Goal: Information Seeking & Learning: Find specific fact

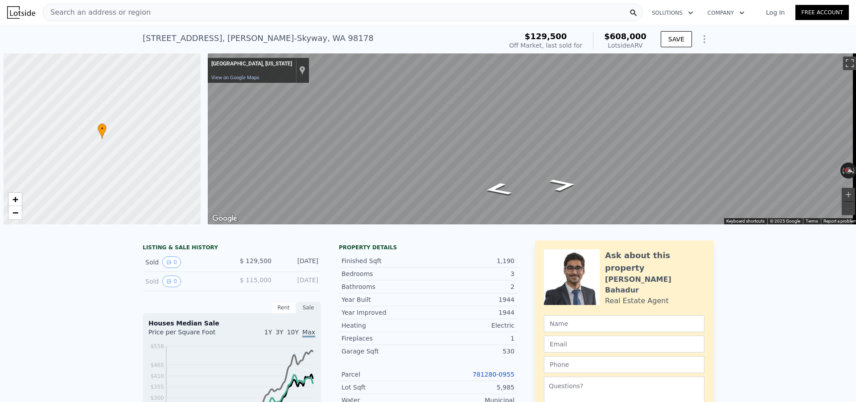
scroll to position [0, 4]
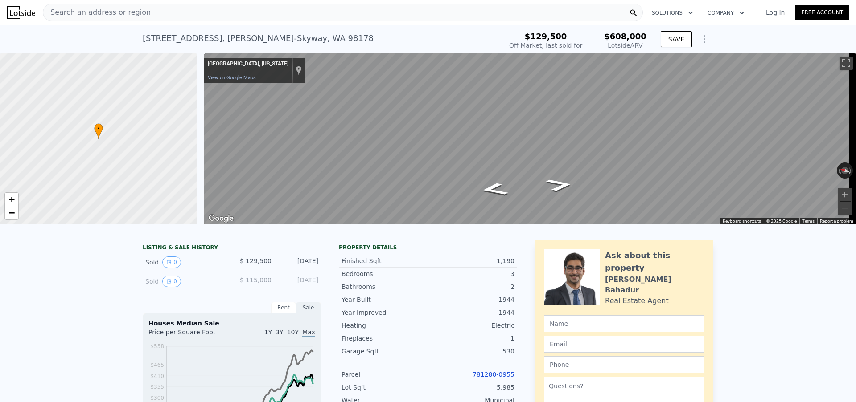
click at [146, 13] on div "Search an address or region" at bounding box center [343, 13] width 600 height 18
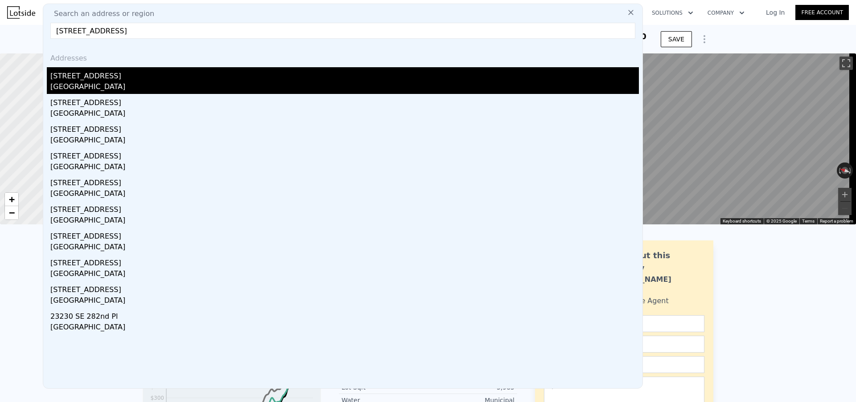
type input "[STREET_ADDRESS]"
click at [150, 77] on div "[STREET_ADDRESS]" at bounding box center [344, 74] width 588 height 14
type input "3"
type input "5"
type input "1.75"
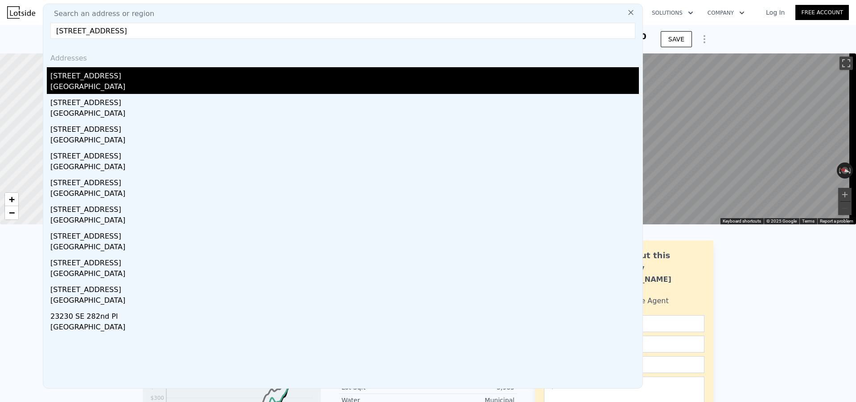
type input "2.75"
type input "1350"
type input "2430"
type input "4093"
type input "7886"
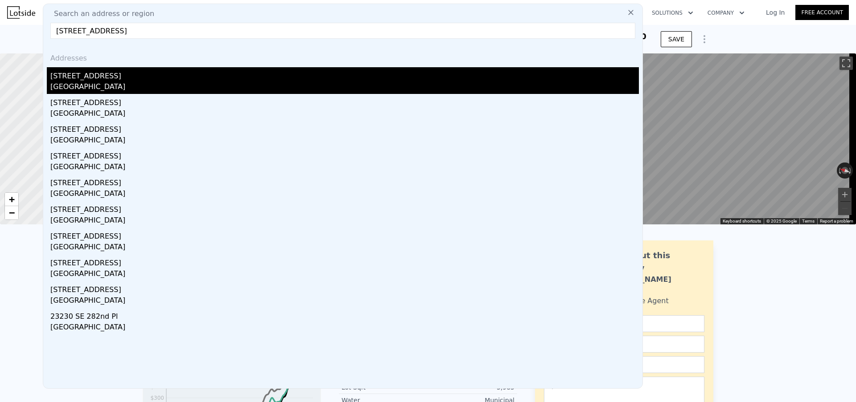
type input "$ 736,000"
type input "$ 298,593"
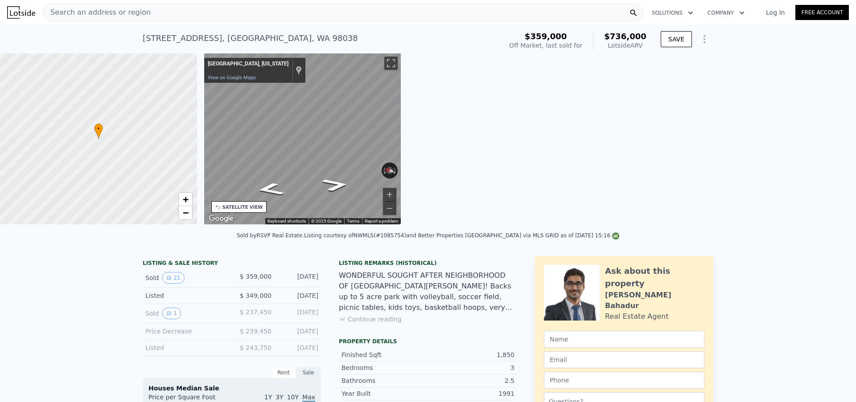
scroll to position [0, 208]
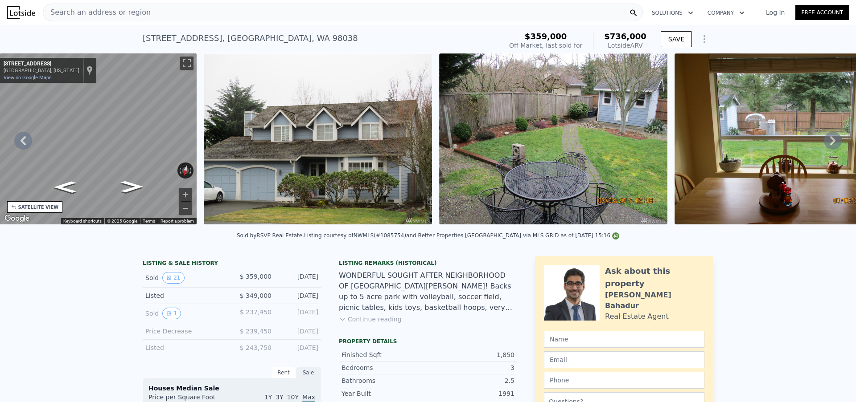
type input "4500"
click at [201, 12] on div "Search an address or region" at bounding box center [343, 13] width 600 height 18
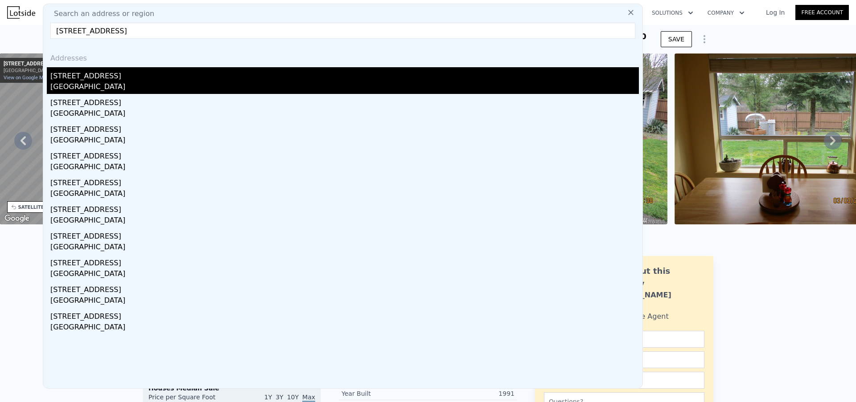
type input "[STREET_ADDRESS]"
click at [164, 78] on div "[STREET_ADDRESS]" at bounding box center [344, 74] width 588 height 14
type input "3"
type input "1330"
type input "2270"
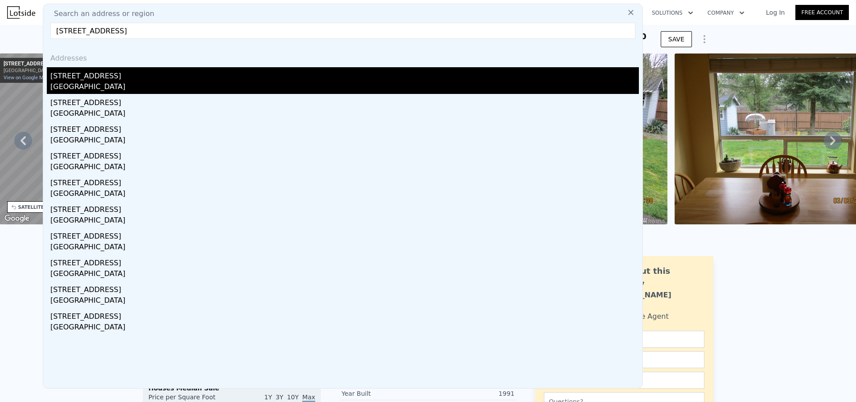
type input "6638"
type input "10148"
type input "$ 662,000"
type input "$ 383,201"
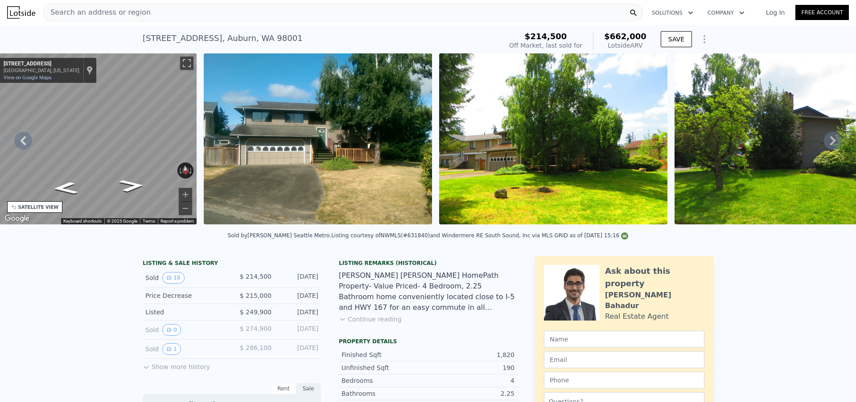
click at [235, 13] on div "Search an address or region" at bounding box center [343, 13] width 600 height 18
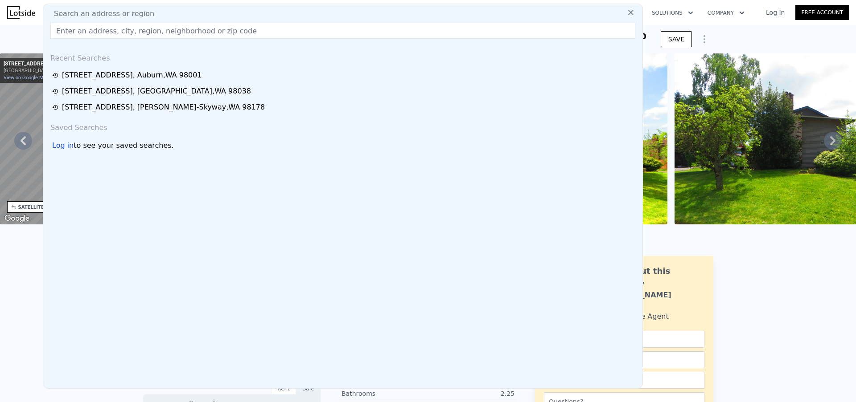
type input "$ 658,000"
type input "$ 379,492"
checkbox input "false"
checkbox input "true"
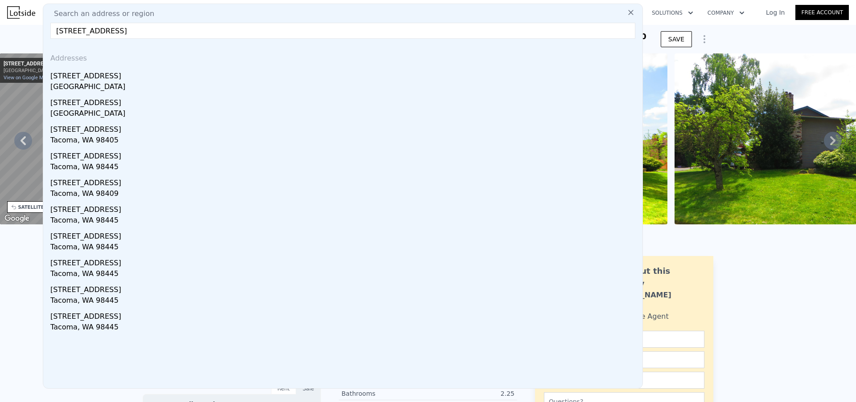
drag, startPoint x: 181, startPoint y: 34, endPoint x: 125, endPoint y: 30, distance: 56.3
click at [125, 30] on input "[STREET_ADDRESS]" at bounding box center [342, 31] width 585 height 16
type input "[STREET_ADDRESS]"
click at [176, 34] on input "[STREET_ADDRESS]" at bounding box center [342, 31] width 585 height 16
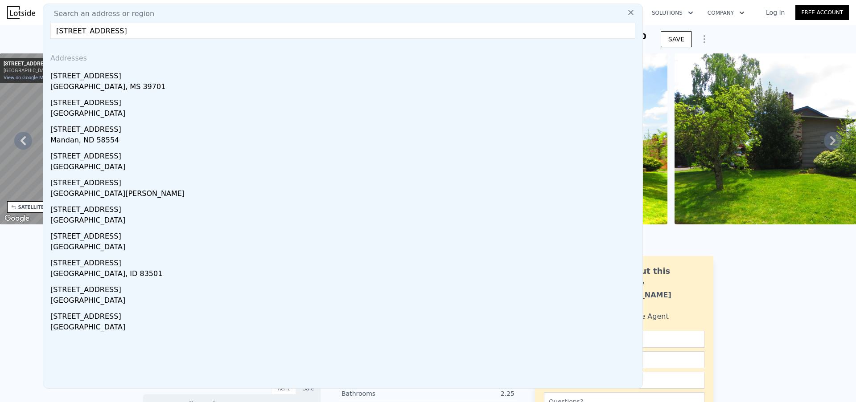
click at [176, 34] on input "[STREET_ADDRESS]" at bounding box center [342, 31] width 585 height 16
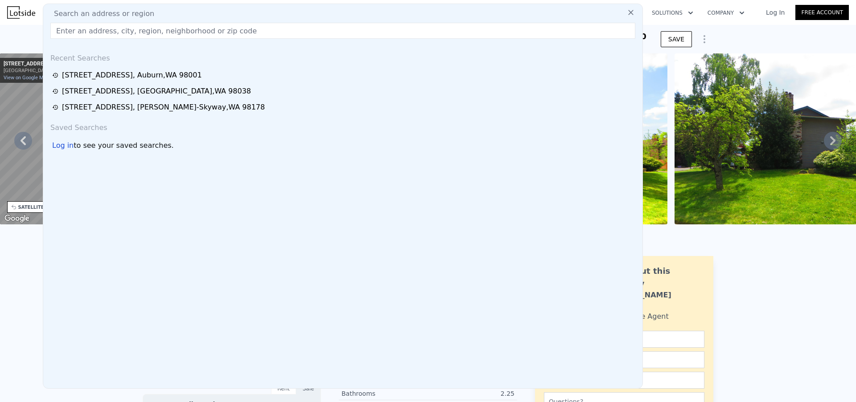
paste input "[STREET_ADDRESS]"
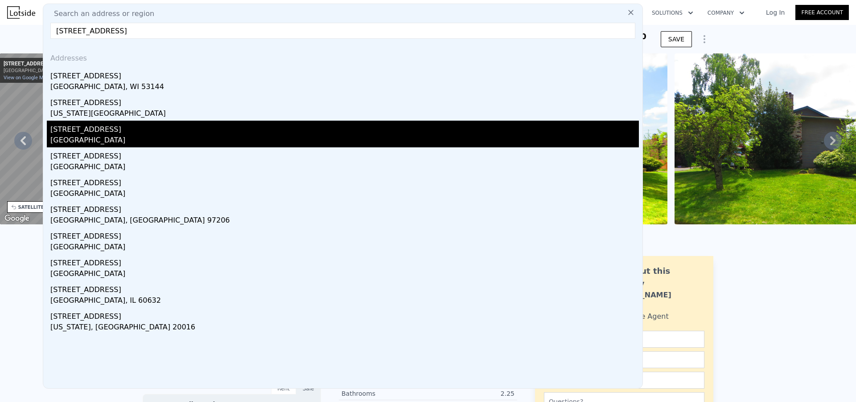
type input "[STREET_ADDRESS]"
click at [124, 132] on div "[STREET_ADDRESS]" at bounding box center [344, 128] width 588 height 14
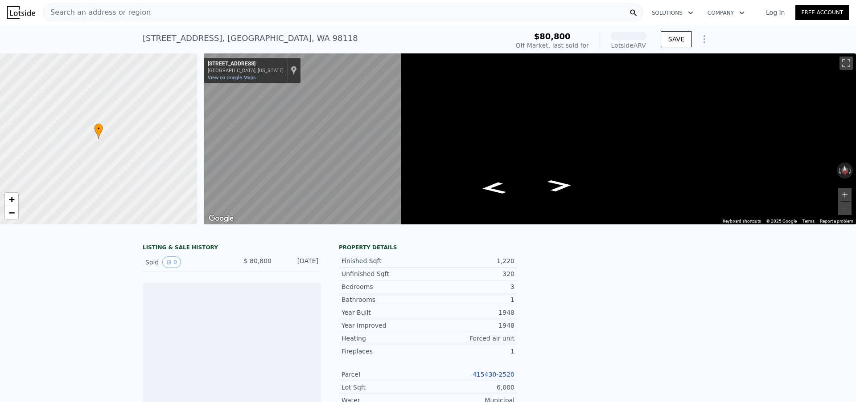
scroll to position [0, 4]
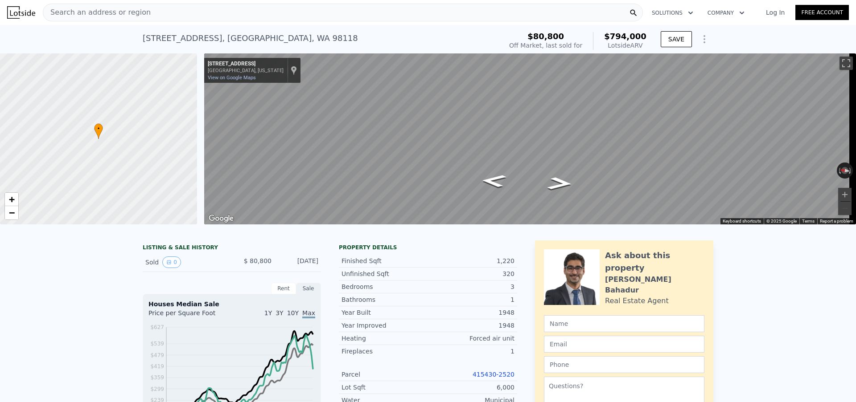
click at [492, 378] on link "415430-2520" at bounding box center [493, 374] width 42 height 7
click at [229, 20] on div "Search an address or region" at bounding box center [343, 13] width 600 height 18
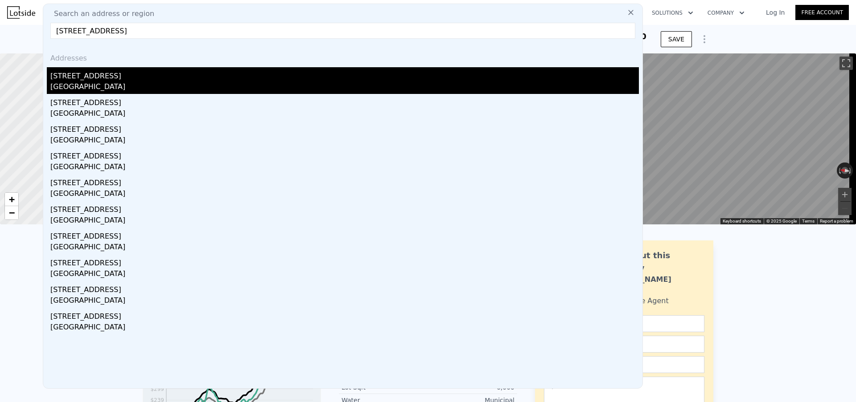
type input "[STREET_ADDRESS]"
click at [149, 79] on div "[STREET_ADDRESS]" at bounding box center [344, 74] width 588 height 14
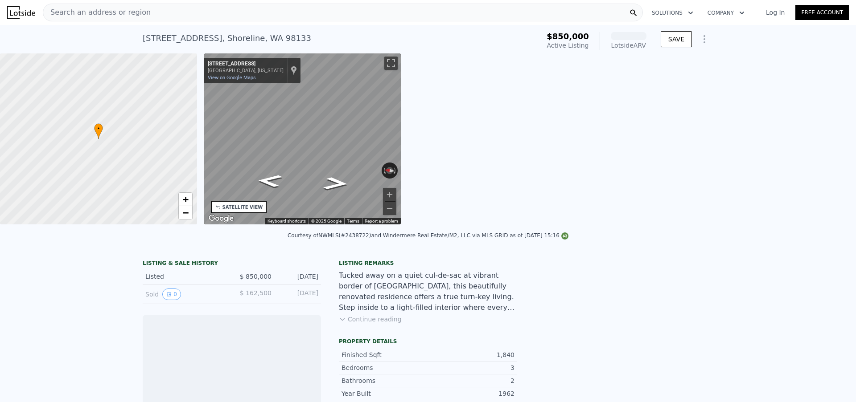
scroll to position [0, 208]
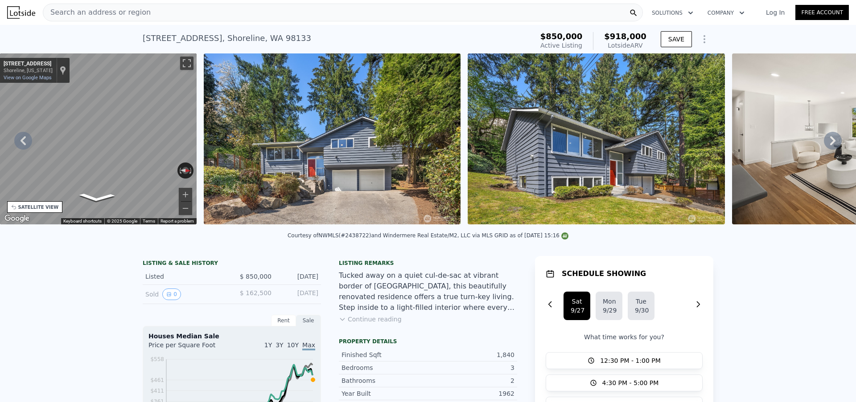
click at [165, 12] on div "Search an address or region" at bounding box center [343, 13] width 600 height 18
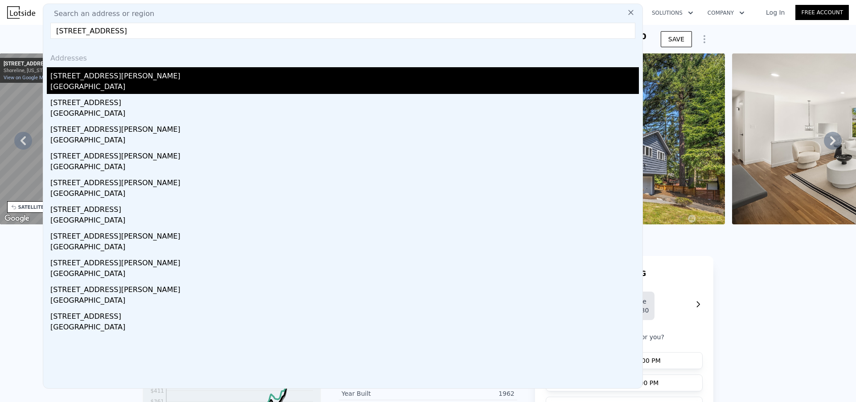
type input "[STREET_ADDRESS]"
click at [145, 78] on div "[STREET_ADDRESS][PERSON_NAME]" at bounding box center [344, 74] width 588 height 14
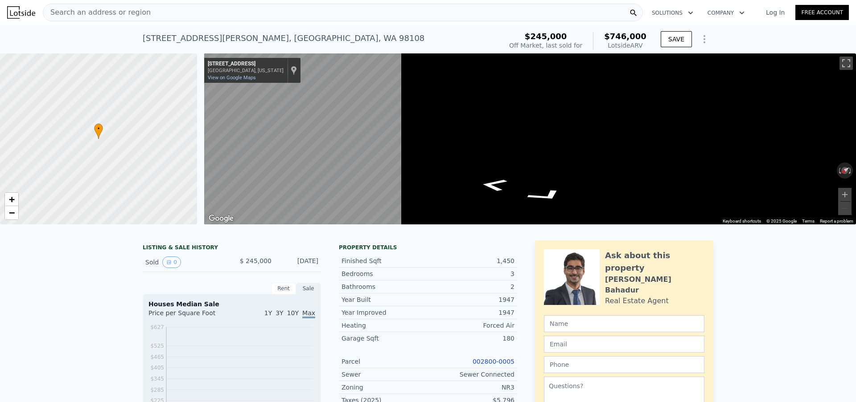
scroll to position [0, 4]
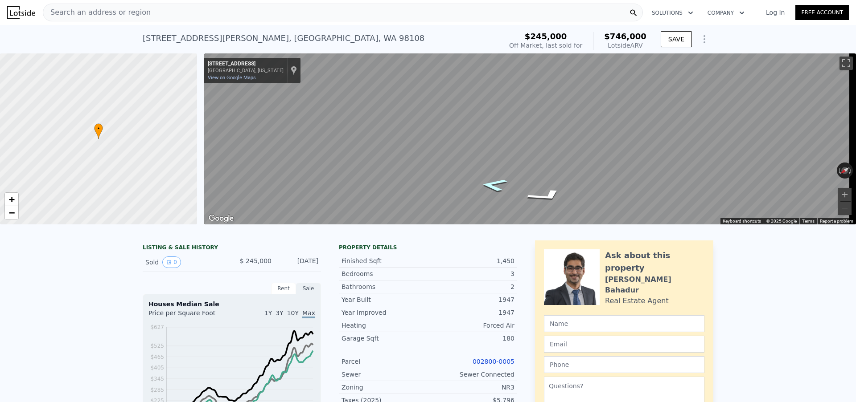
click at [492, 184] on icon "Go Northeast, 14th Ave S" at bounding box center [493, 185] width 49 height 19
click at [553, 190] on icon "Go Southwest, 14th Ave S" at bounding box center [559, 189] width 49 height 19
click at [485, 365] on link "002800-0005" at bounding box center [493, 361] width 42 height 7
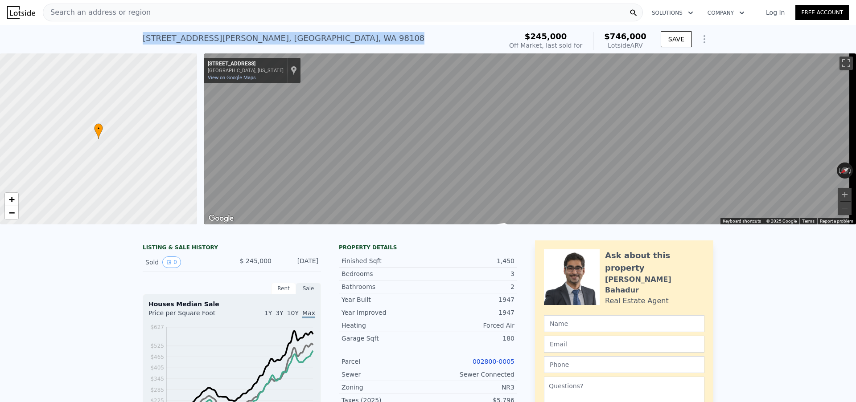
drag, startPoint x: 283, startPoint y: 38, endPoint x: 136, endPoint y: 41, distance: 147.5
click at [136, 41] on div "[STREET_ADDRESS][PERSON_NAME] Sold [DATE] for $245k (~ARV $746k ) $245,000 Off …" at bounding box center [428, 39] width 856 height 29
click at [328, 29] on div "[STREET_ADDRESS][PERSON_NAME] Sold [DATE] for $245k (~ARV $746k )" at bounding box center [321, 41] width 356 height 25
drag, startPoint x: 287, startPoint y: 38, endPoint x: 138, endPoint y: 38, distance: 149.3
click at [138, 38] on div "[STREET_ADDRESS][PERSON_NAME] Sold [DATE] for $245k (~ARV $746k ) $245,000 Off …" at bounding box center [428, 39] width 856 height 29
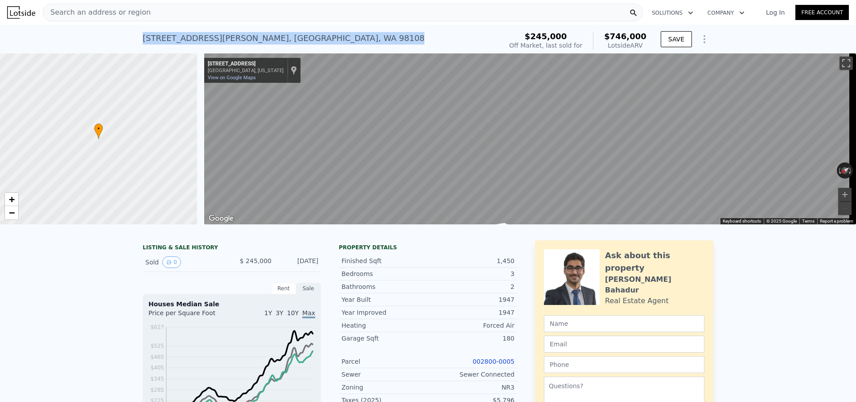
copy div "[STREET_ADDRESS][PERSON_NAME]"
click at [308, 37] on div "[STREET_ADDRESS][PERSON_NAME] Sold [DATE] for $245k (~ARV $746k )" at bounding box center [321, 41] width 356 height 25
click at [204, 12] on div "Search an address or region" at bounding box center [343, 13] width 600 height 18
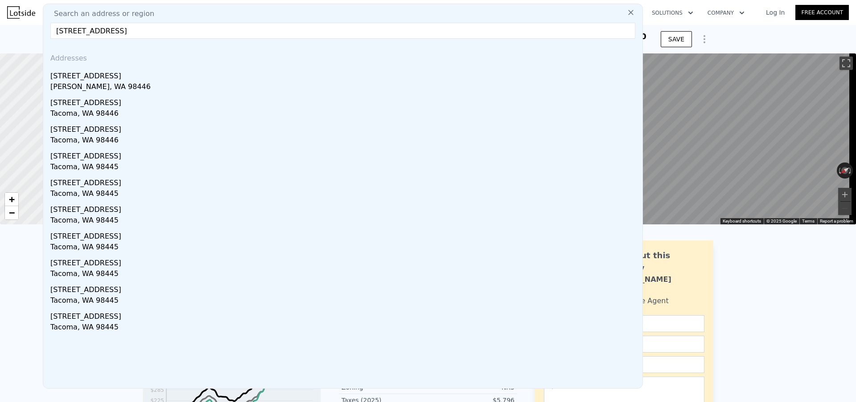
type input "[STREET_ADDRESS]"
click at [232, 31] on input "[STREET_ADDRESS]" at bounding box center [342, 31] width 585 height 16
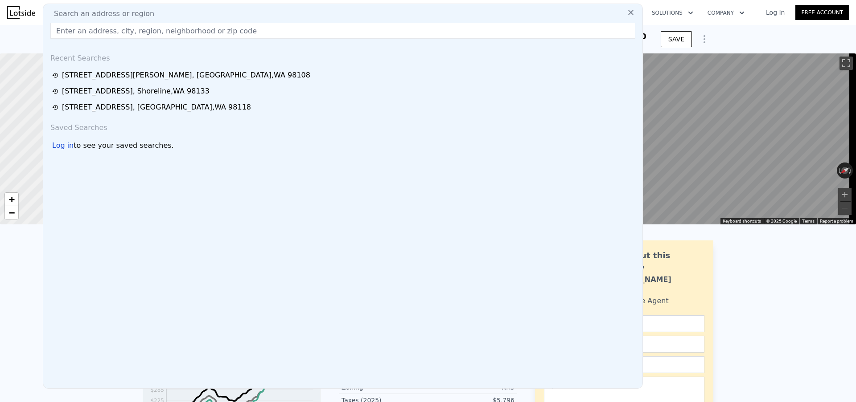
paste input "[STREET_ADDRESS]"
type input "[STREET_ADDRESS]"
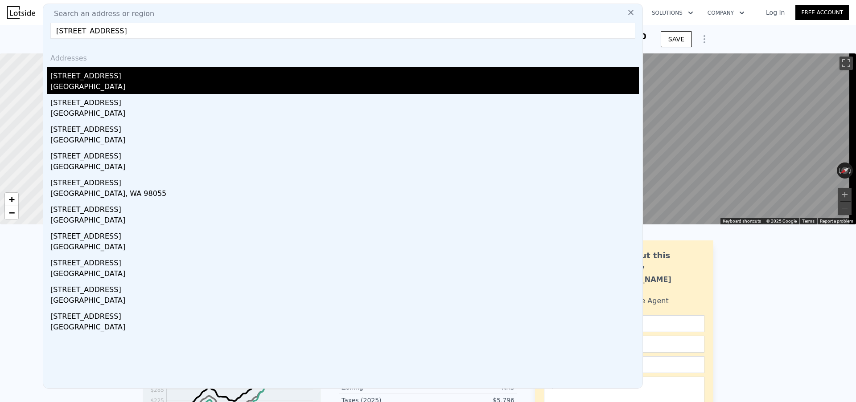
click at [153, 77] on div "[STREET_ADDRESS]" at bounding box center [344, 74] width 588 height 14
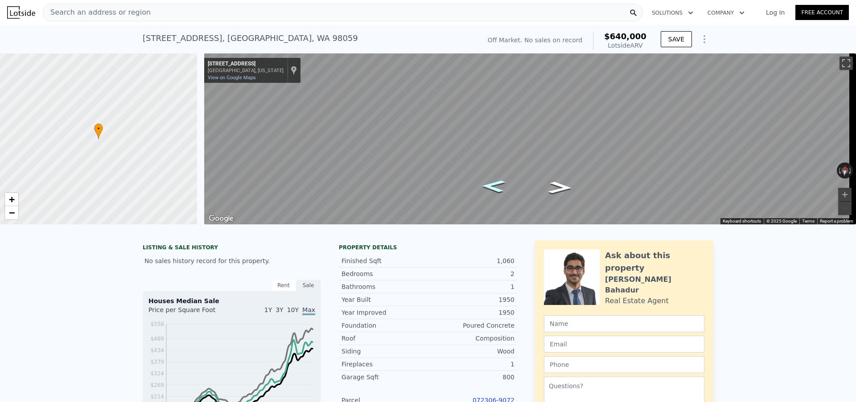
click at [486, 187] on icon "Go West, SE 128th St" at bounding box center [493, 186] width 44 height 18
click at [545, 184] on icon "Go East, SE 128th St" at bounding box center [559, 188] width 44 height 18
click at [545, 184] on icon "Go East, SE 128th St" at bounding box center [560, 188] width 44 height 18
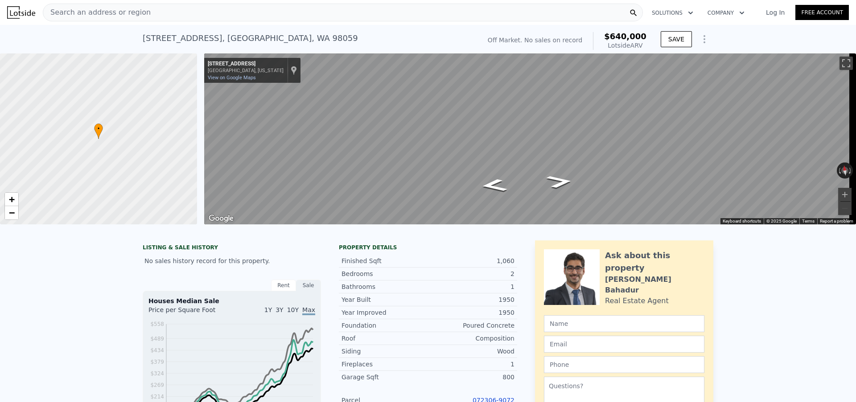
click at [197, 12] on div "Search an address or region" at bounding box center [343, 13] width 600 height 18
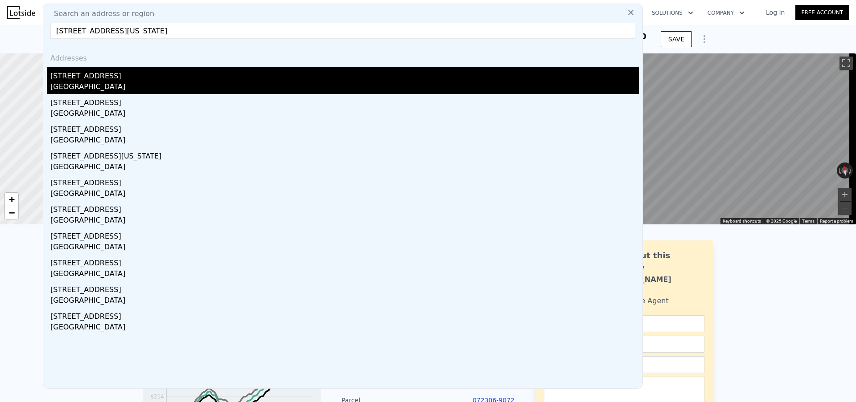
type input "[STREET_ADDRESS][US_STATE]"
click at [205, 74] on div "[STREET_ADDRESS]" at bounding box center [344, 74] width 588 height 14
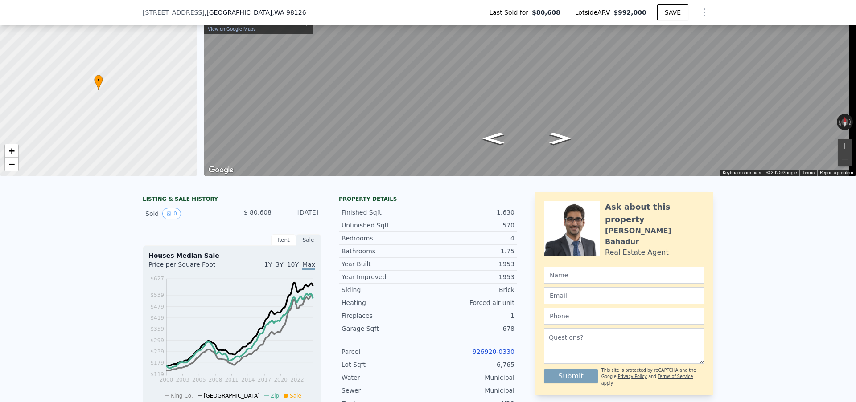
scroll to position [55, 0]
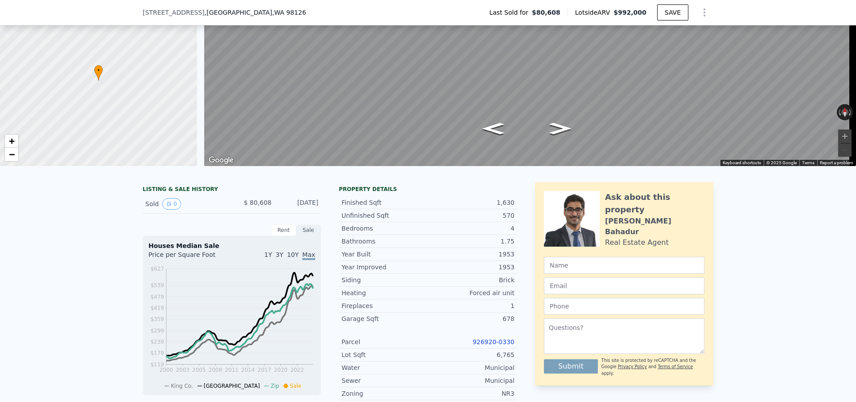
click at [479, 345] on link "926920-0330" at bounding box center [493, 342] width 42 height 7
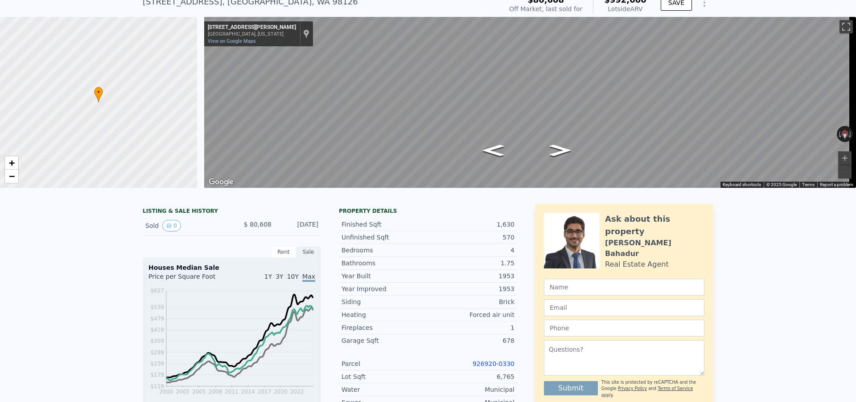
scroll to position [3, 0]
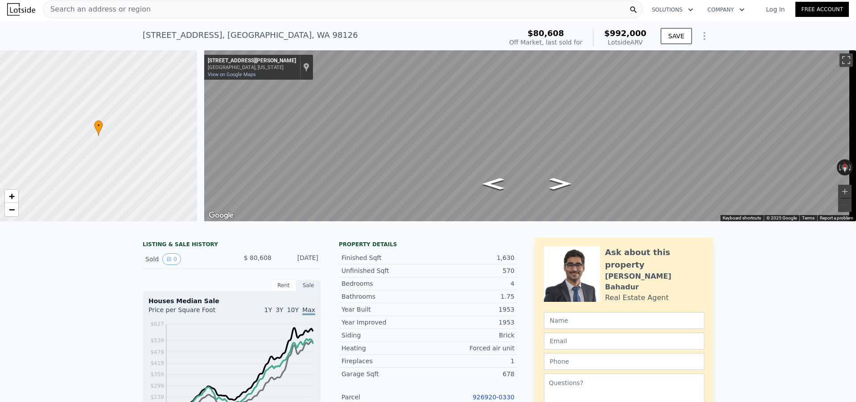
click at [163, 7] on div "Search an address or region" at bounding box center [343, 9] width 600 height 18
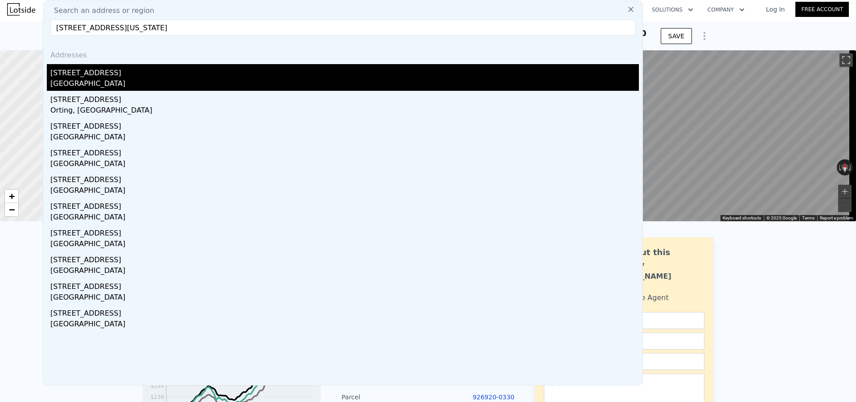
type input "[STREET_ADDRESS][US_STATE]"
click at [156, 75] on div "[STREET_ADDRESS]" at bounding box center [344, 71] width 588 height 14
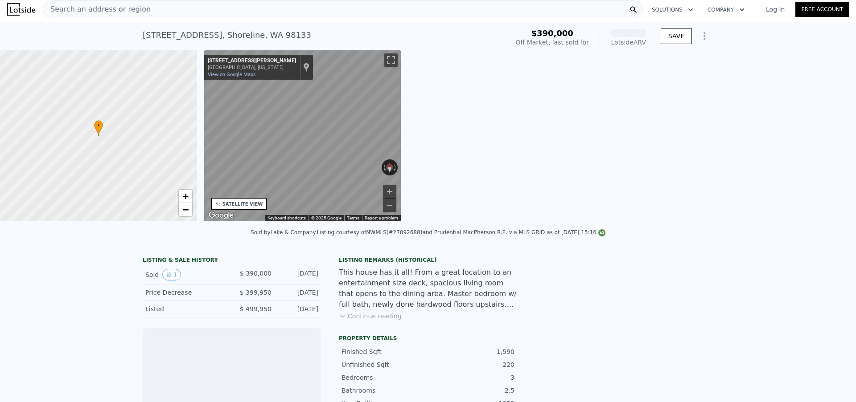
scroll to position [0, 208]
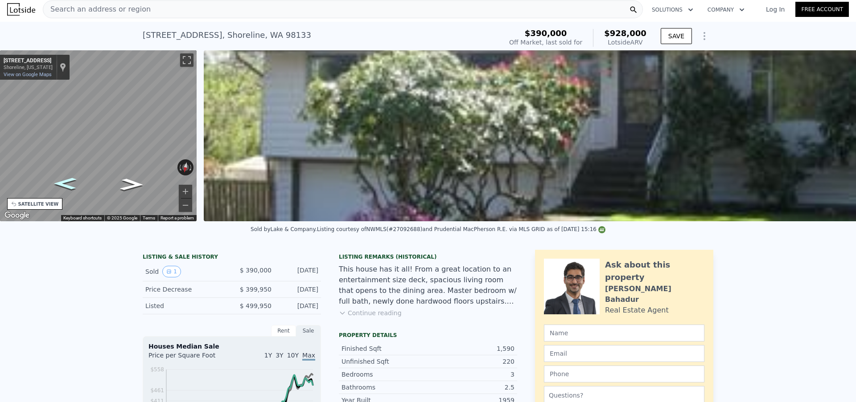
click at [73, 178] on icon "Go East, N 188th St" at bounding box center [64, 183] width 41 height 17
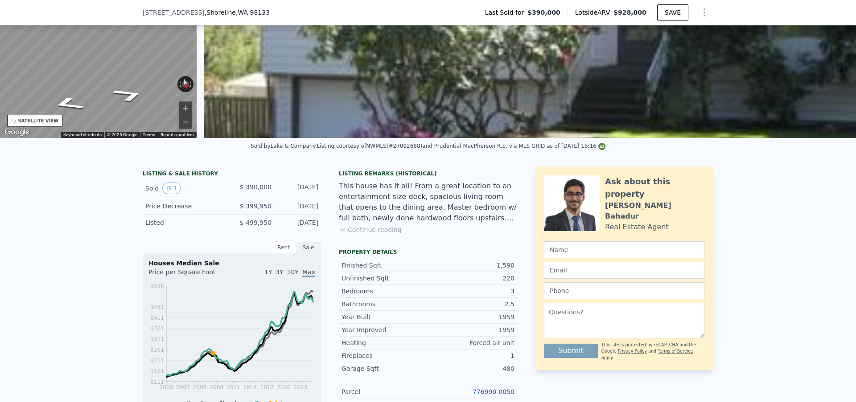
scroll to position [200, 0]
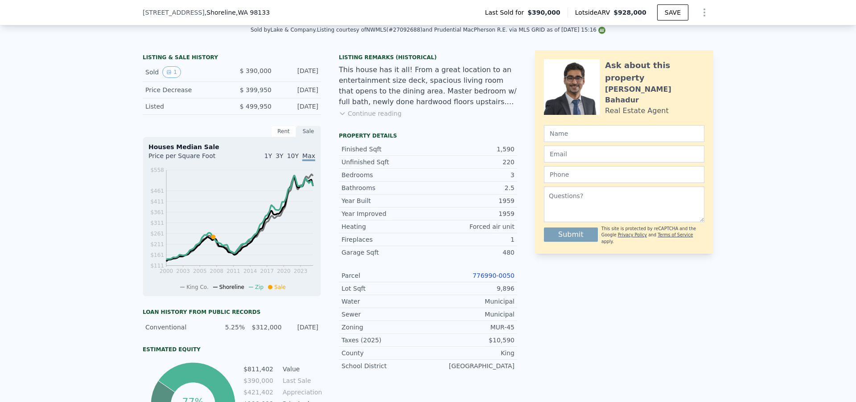
click at [475, 279] on link "776990-0050" at bounding box center [493, 275] width 42 height 7
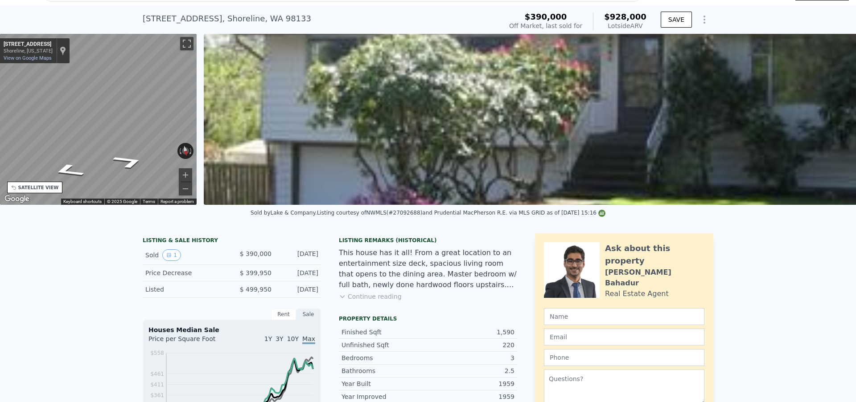
scroll to position [0, 0]
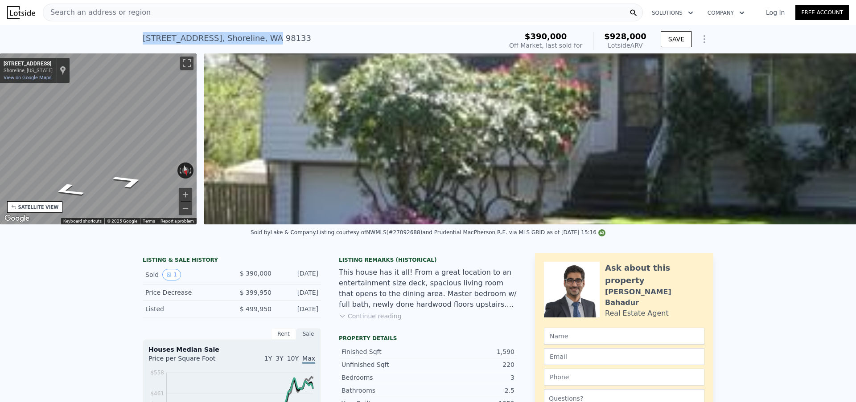
drag, startPoint x: 127, startPoint y: 35, endPoint x: 253, endPoint y: 36, distance: 125.2
click at [253, 36] on div "[STREET_ADDRESS] Sold [DATE] for $390k (~ARV $928k ) $390,000 Off Market, last …" at bounding box center [428, 39] width 856 height 29
copy div "[STREET_ADDRESS]"
click at [364, 321] on button "Continue reading" at bounding box center [370, 316] width 63 height 9
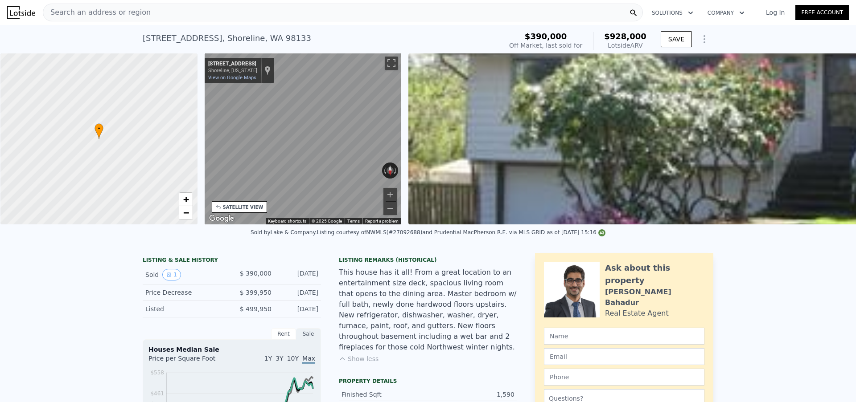
scroll to position [0, 4]
drag, startPoint x: 98, startPoint y: 149, endPoint x: 106, endPoint y: 172, distance: 23.7
click at [105, 168] on div at bounding box center [99, 140] width 236 height 205
click at [184, 197] on span "+" at bounding box center [185, 199] width 6 height 11
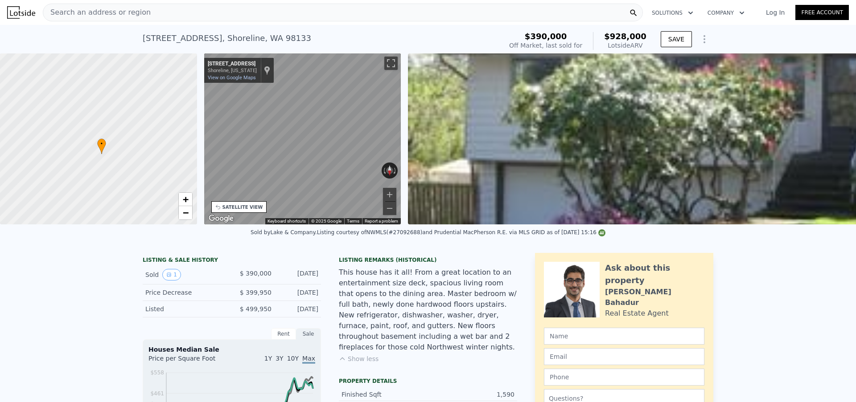
drag, startPoint x: 160, startPoint y: 179, endPoint x: 129, endPoint y: 118, distance: 68.6
click at [129, 118] on div at bounding box center [98, 139] width 236 height 205
click at [184, 200] on span "+" at bounding box center [185, 199] width 6 height 11
drag, startPoint x: 146, startPoint y: 184, endPoint x: 139, endPoint y: 175, distance: 10.9
click at [139, 175] on div at bounding box center [98, 139] width 236 height 205
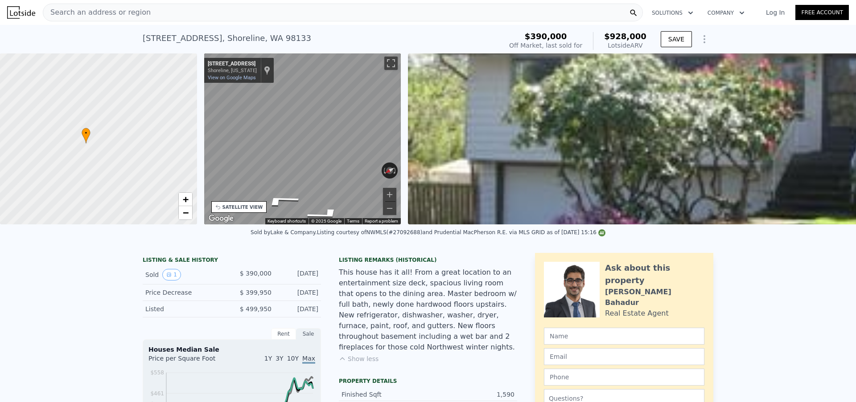
click at [601, 131] on div "• + − • + − STREET VIEW ← Move left → Move right ↑ Move up ↓ Move down + Zoom i…" at bounding box center [428, 138] width 856 height 171
drag, startPoint x: 341, startPoint y: 172, endPoint x: 48, endPoint y: 171, distance: 293.7
click at [48, 171] on div "• + − • + − STREET VIEW ← Move left → Move right ↑ Move up ↓ Move down + Zoom i…" at bounding box center [428, 138] width 856 height 171
click at [192, 150] on div "• + − • + − STREET VIEW ← Move left → Move right ↑ Move up ↓ Move down + Zoom i…" at bounding box center [428, 138] width 856 height 171
click at [225, 77] on link "View on Google Maps" at bounding box center [232, 78] width 48 height 6
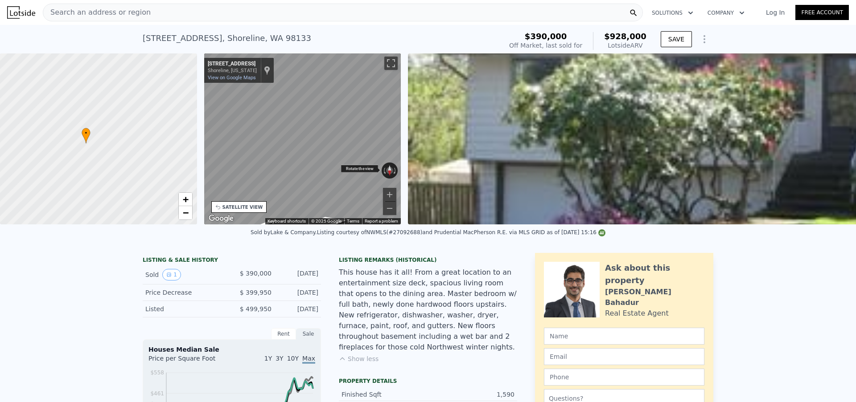
click at [277, 163] on div "← Move left → Move right ↑ Move up ↓ Move down + Zoom in - Zoom out [STREET_ADD…" at bounding box center [302, 138] width 197 height 171
click at [341, 168] on div "Rotate the view" at bounding box center [359, 169] width 37 height 8
click at [357, 167] on div "Rotate the view" at bounding box center [359, 169] width 37 height 8
click at [321, 198] on icon "Go West, N 188th St" at bounding box center [315, 201] width 65 height 16
click at [321, 198] on icon "Go West, N 188th St" at bounding box center [317, 201] width 66 height 16
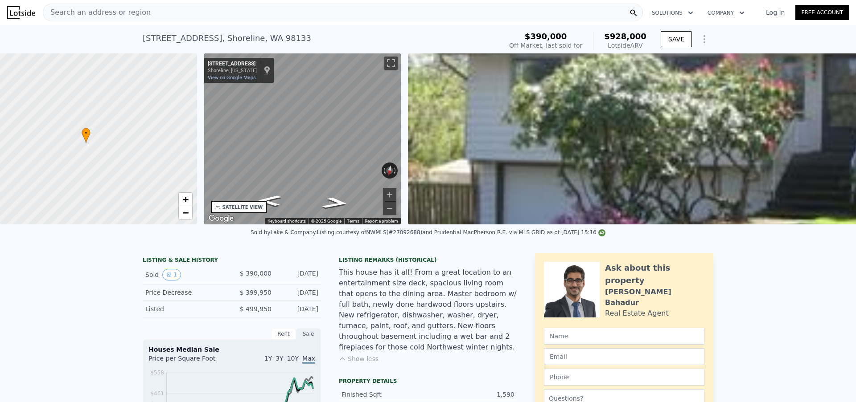
click at [470, 164] on div "• + − • + − STREET VIEW ← Move left → Move right ↑ Move up ↓ Move down + Zoom i…" at bounding box center [428, 138] width 856 height 171
click at [274, 185] on icon "Go East, N 188th St" at bounding box center [271, 187] width 59 height 20
click at [272, 187] on icon "Go East, N 188th St" at bounding box center [271, 188] width 57 height 20
click at [226, 17] on div "Search an address or region" at bounding box center [343, 13] width 600 height 18
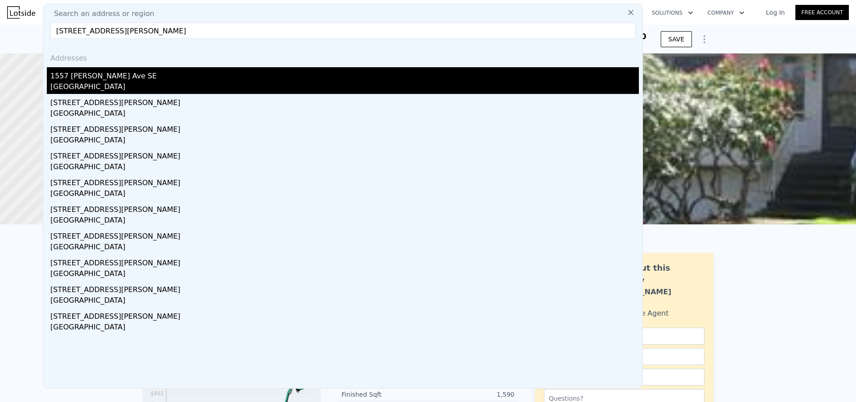
type input "[STREET_ADDRESS][PERSON_NAME]"
click at [185, 76] on div "1557 [PERSON_NAME] Ave SE" at bounding box center [344, 74] width 588 height 14
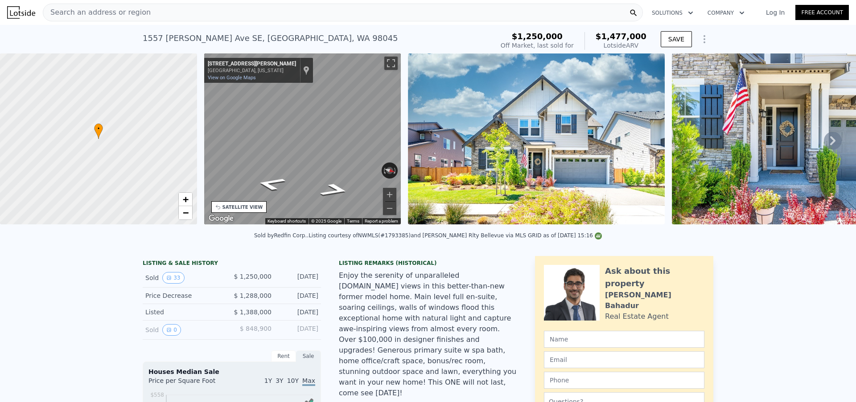
click at [230, 7] on div "Search an address or region" at bounding box center [343, 13] width 600 height 18
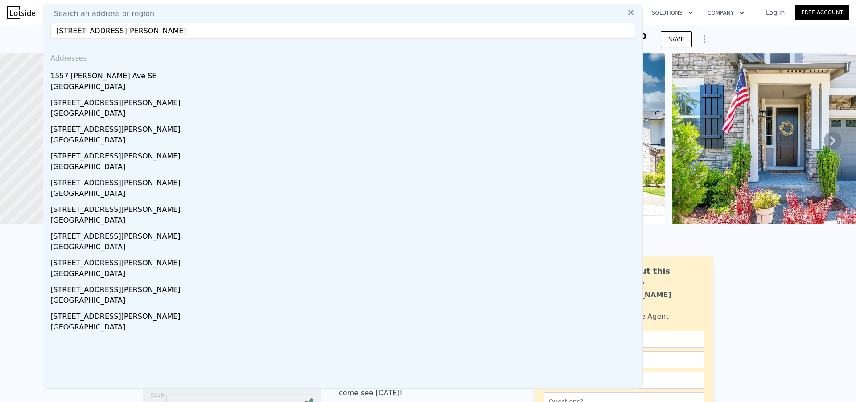
drag, startPoint x: 236, startPoint y: 34, endPoint x: 126, endPoint y: 33, distance: 110.1
click at [126, 33] on input "[STREET_ADDRESS][PERSON_NAME]" at bounding box center [342, 31] width 585 height 16
type input "[STREET_ADDRESS][PERSON_NAME]"
click at [128, 37] on input "[STREET_ADDRESS][PERSON_NAME]" at bounding box center [342, 31] width 585 height 16
click at [130, 35] on input "[STREET_ADDRESS][PERSON_NAME]" at bounding box center [342, 31] width 585 height 16
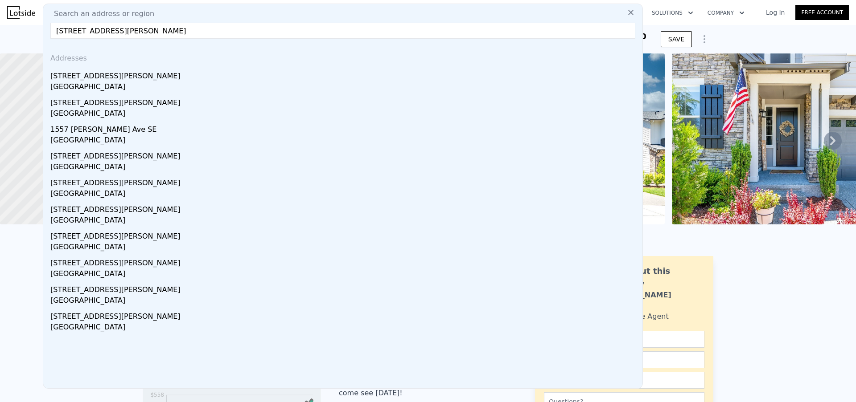
click at [130, 35] on input "[STREET_ADDRESS][PERSON_NAME]" at bounding box center [342, 31] width 585 height 16
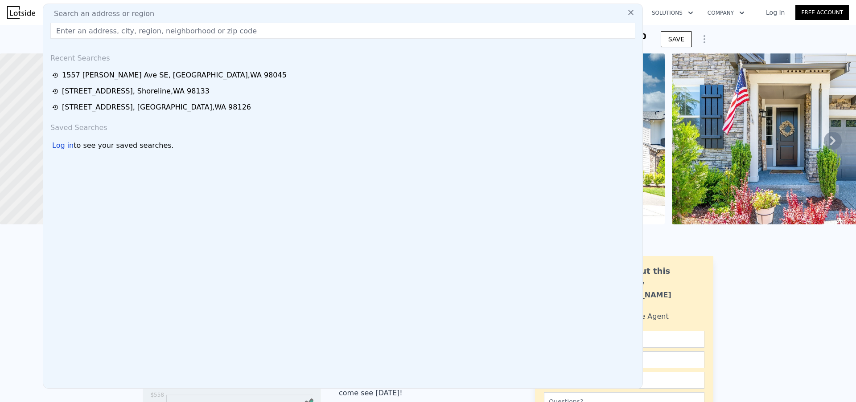
paste input "[STREET_ADDRESS]"
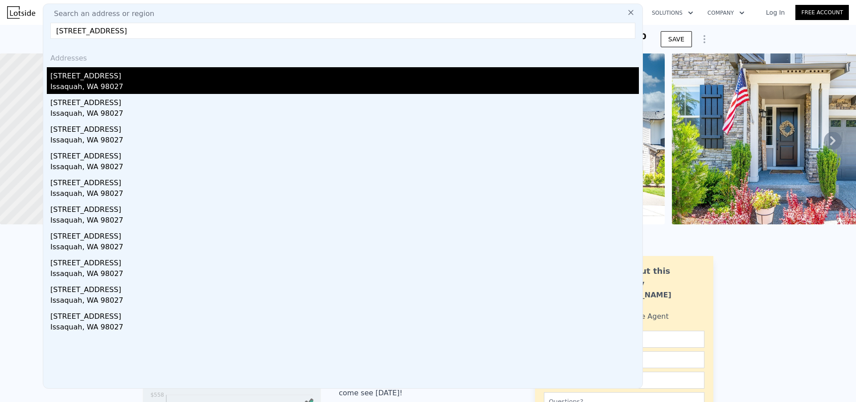
type input "[STREET_ADDRESS]"
click at [125, 80] on div "[STREET_ADDRESS]" at bounding box center [344, 74] width 588 height 14
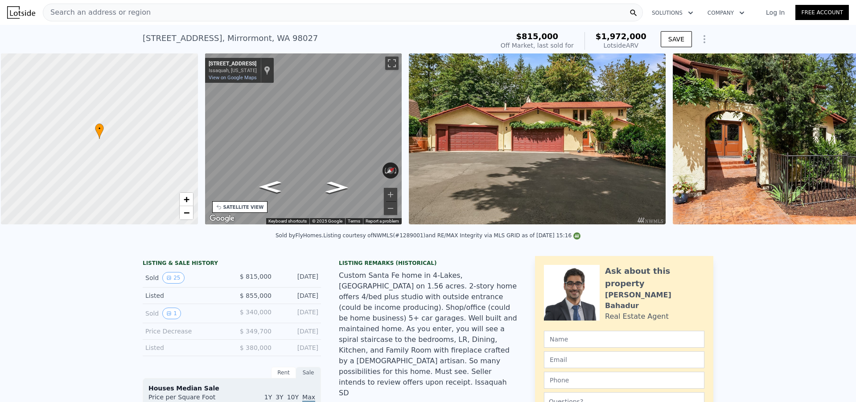
scroll to position [0, 4]
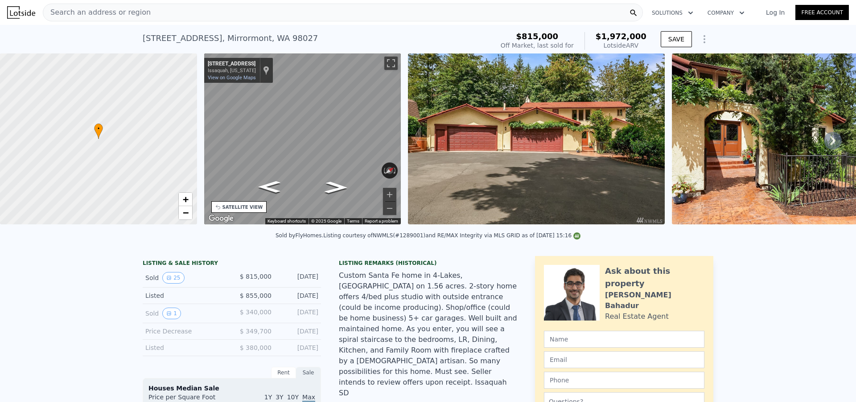
click at [225, 13] on div "Search an address or region" at bounding box center [343, 13] width 600 height 18
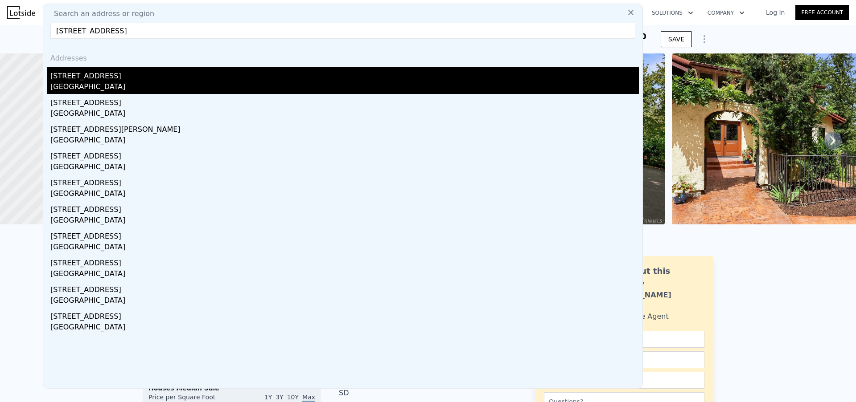
type input "[STREET_ADDRESS]"
click at [185, 74] on div "[STREET_ADDRESS]" at bounding box center [344, 74] width 588 height 14
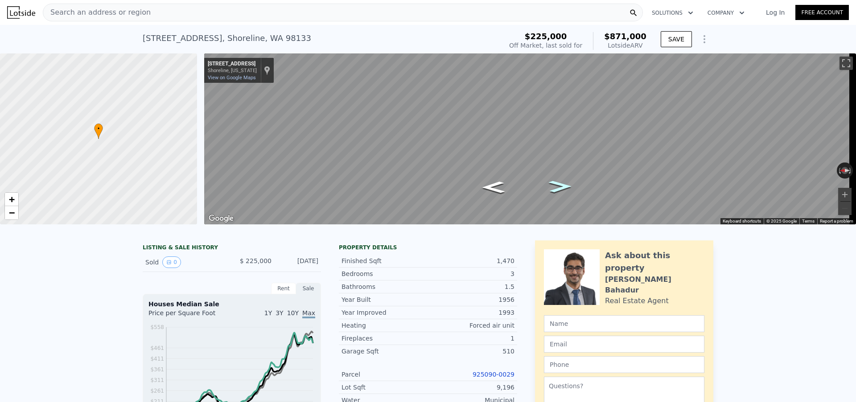
click at [557, 186] on icon "Go South, Dayton Ave N" at bounding box center [560, 186] width 42 height 17
click at [556, 186] on icon "Go South, Dayton Ave N" at bounding box center [560, 186] width 42 height 17
click at [484, 186] on icon "Go North, Dayton Ave N" at bounding box center [493, 187] width 42 height 17
click at [489, 187] on icon "Go North, Dayton Ave N" at bounding box center [493, 187] width 42 height 17
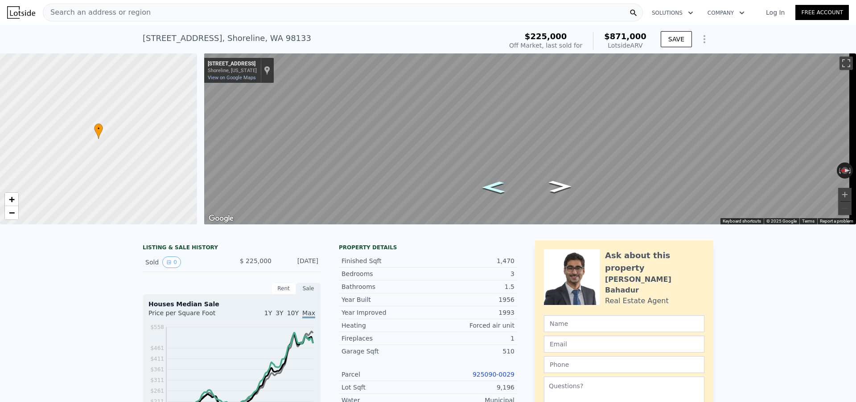
click at [489, 187] on icon "Go North, Dayton Ave N" at bounding box center [493, 187] width 42 height 17
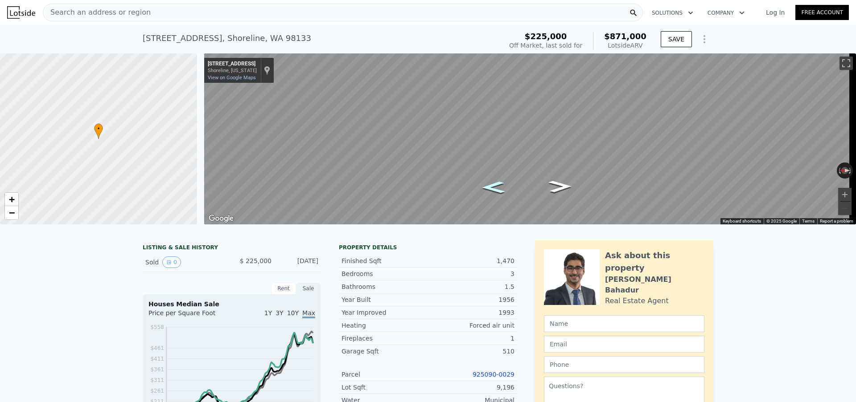
click at [489, 187] on icon "Go North, Dayton Ave N" at bounding box center [493, 187] width 42 height 17
click at [490, 187] on icon "Go North, Dayton Ave N" at bounding box center [493, 187] width 42 height 17
click at [555, 182] on icon "Go South, Dayton Ave N" at bounding box center [554, 183] width 62 height 21
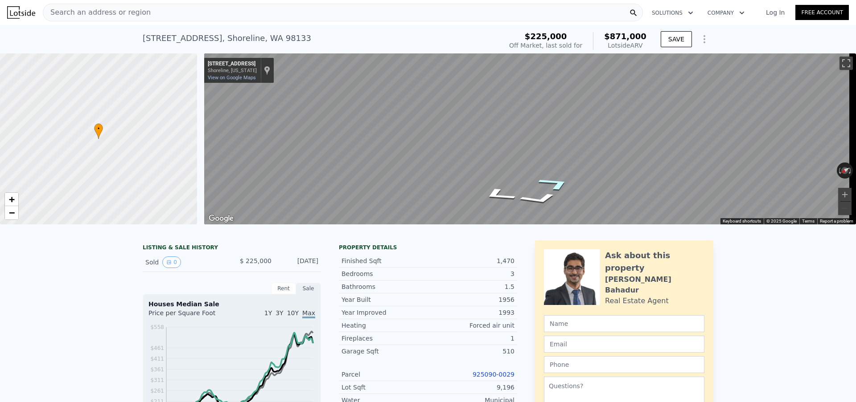
click at [555, 182] on icon "Go South, Dayton Ave N" at bounding box center [554, 183] width 62 height 21
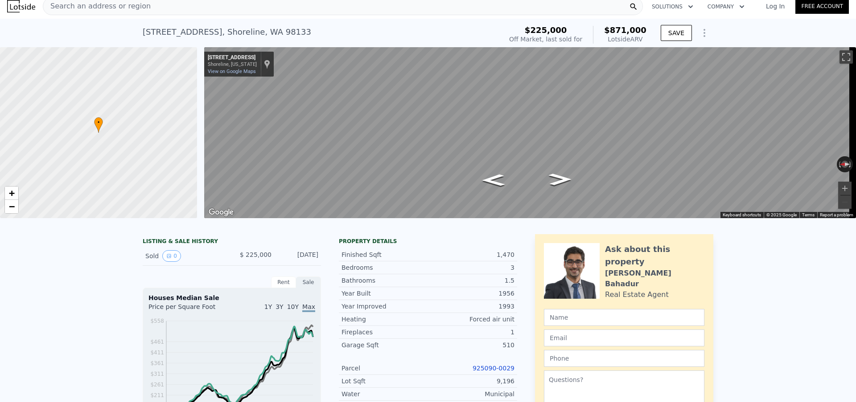
scroll to position [15, 0]
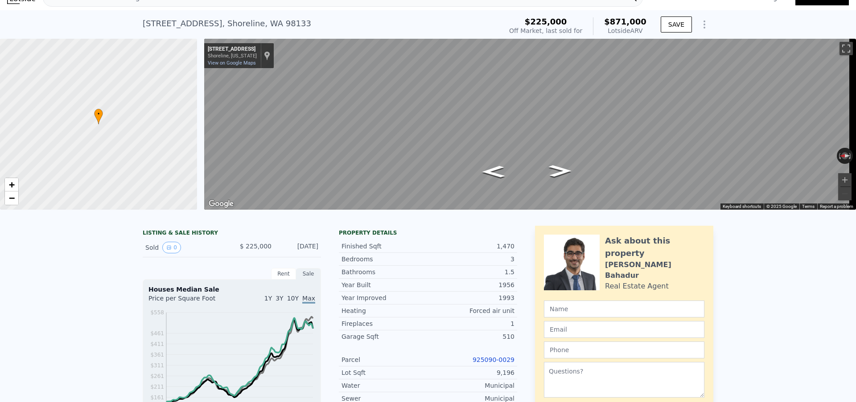
click at [481, 364] on link "925090-0029" at bounding box center [493, 359] width 42 height 7
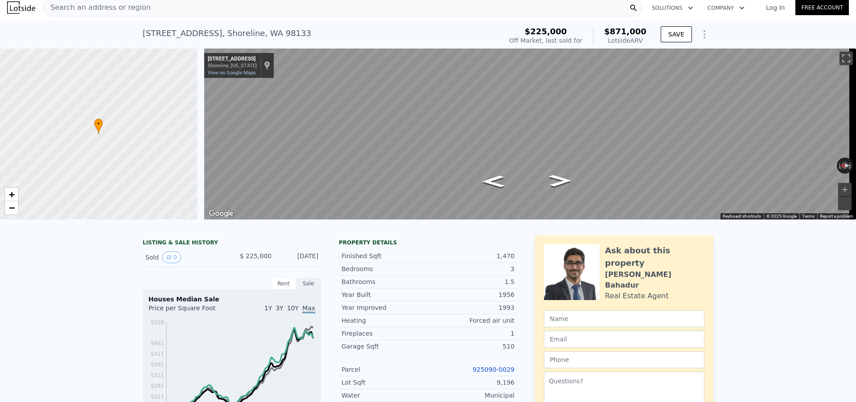
scroll to position [0, 0]
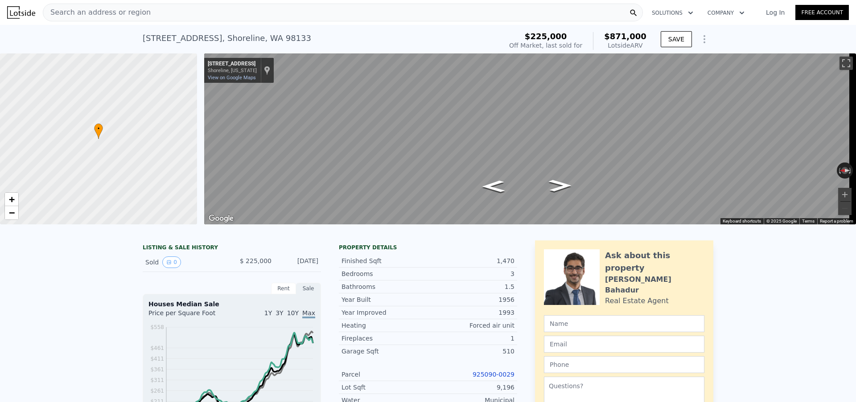
click at [115, 12] on span "Search an address or region" at bounding box center [96, 12] width 107 height 11
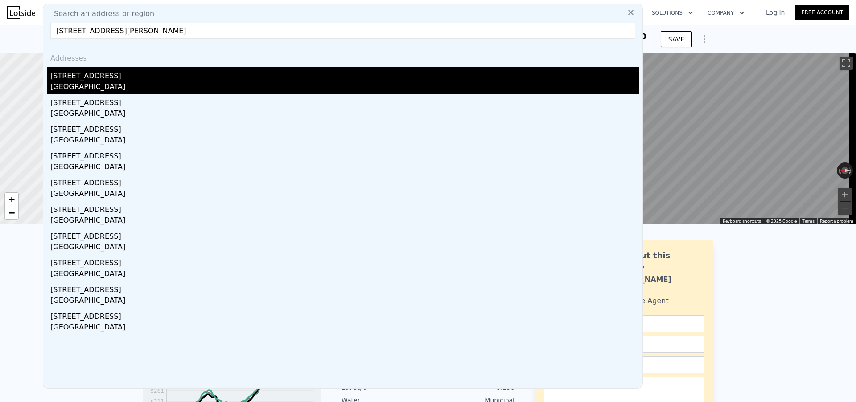
type input "[STREET_ADDRESS][PERSON_NAME]"
click at [122, 76] on div "[STREET_ADDRESS]" at bounding box center [344, 74] width 588 height 14
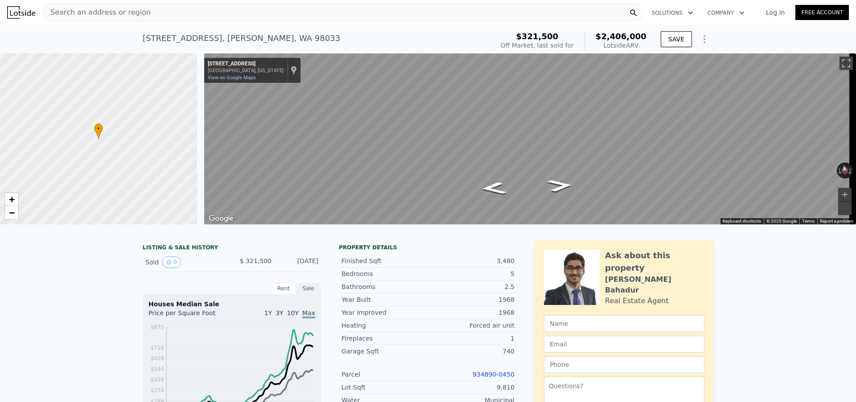
click at [476, 378] on link "934890-0450" at bounding box center [493, 374] width 42 height 7
click at [210, 12] on div "Search an address or region" at bounding box center [343, 13] width 600 height 18
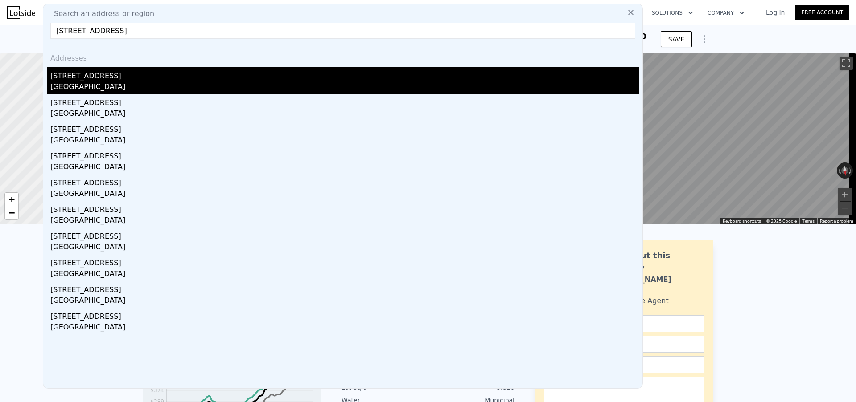
type input "[STREET_ADDRESS]"
click at [135, 80] on div "[STREET_ADDRESS]" at bounding box center [344, 74] width 588 height 14
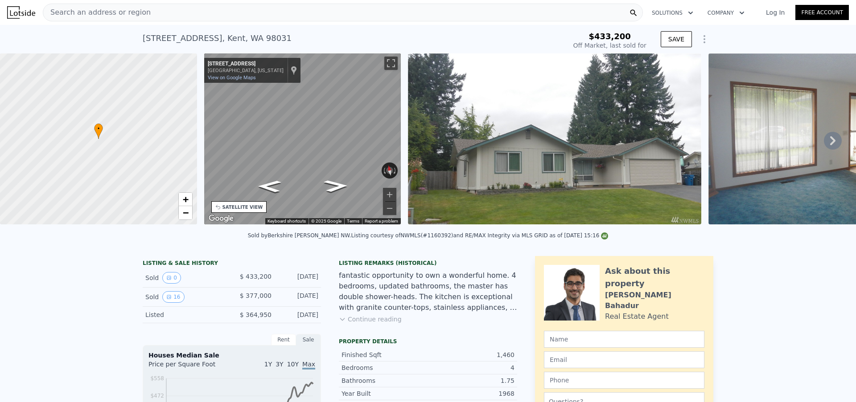
scroll to position [172, 0]
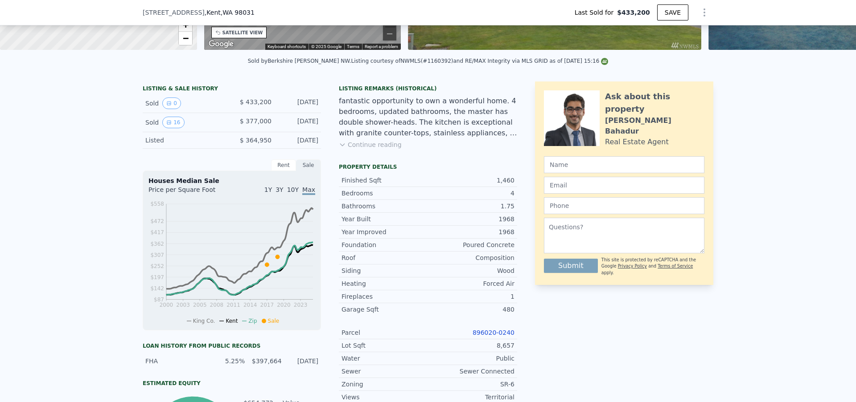
click at [491, 336] on link "896020-0240" at bounding box center [493, 332] width 42 height 7
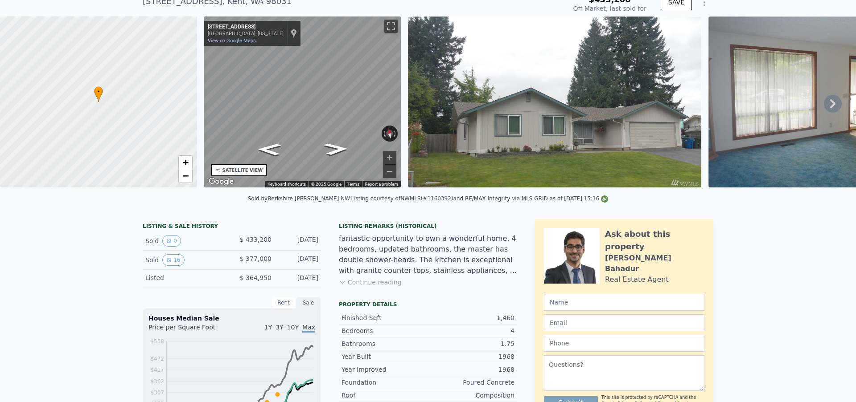
scroll to position [3, 0]
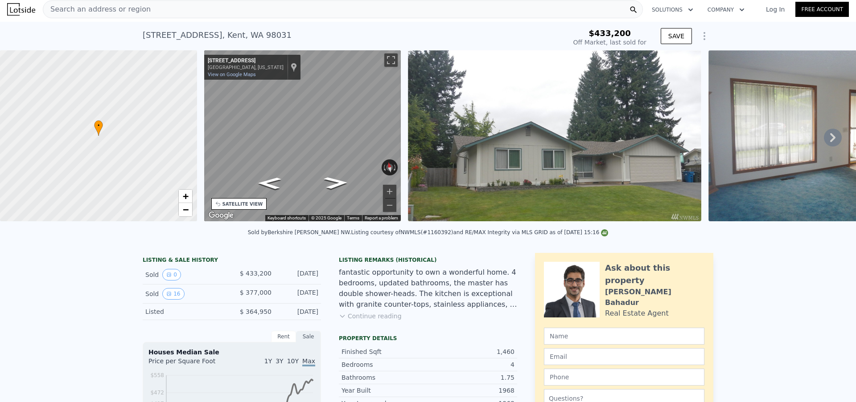
click at [127, 13] on span "Search an address or region" at bounding box center [96, 9] width 107 height 11
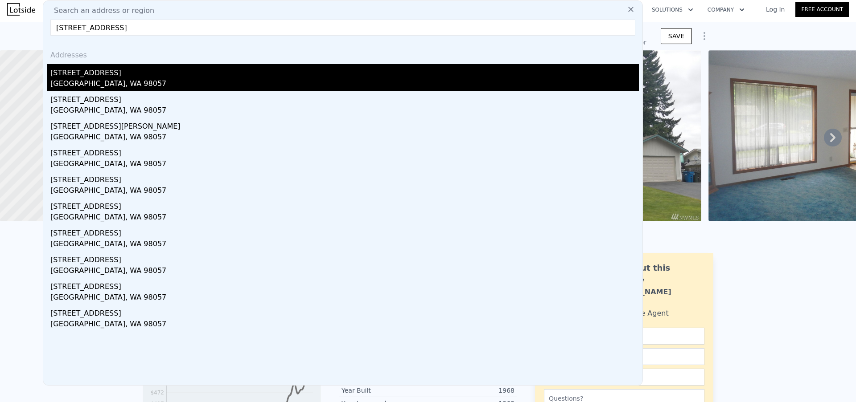
type input "[STREET_ADDRESS]"
click at [125, 81] on div "[GEOGRAPHIC_DATA], WA 98057" at bounding box center [344, 84] width 588 height 12
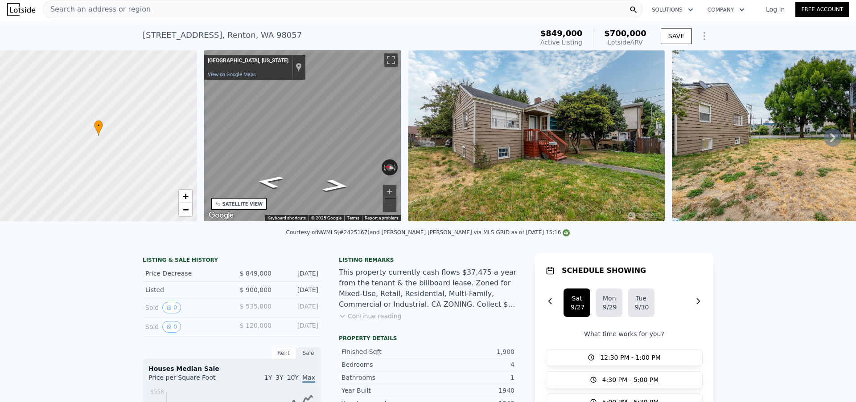
click at [229, 11] on div "Search an address or region" at bounding box center [343, 9] width 600 height 18
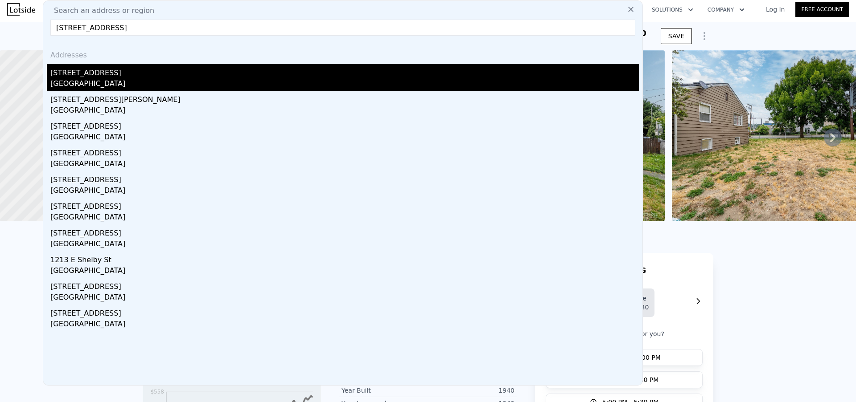
type input "[STREET_ADDRESS]"
click at [203, 73] on div "[STREET_ADDRESS]" at bounding box center [344, 71] width 588 height 14
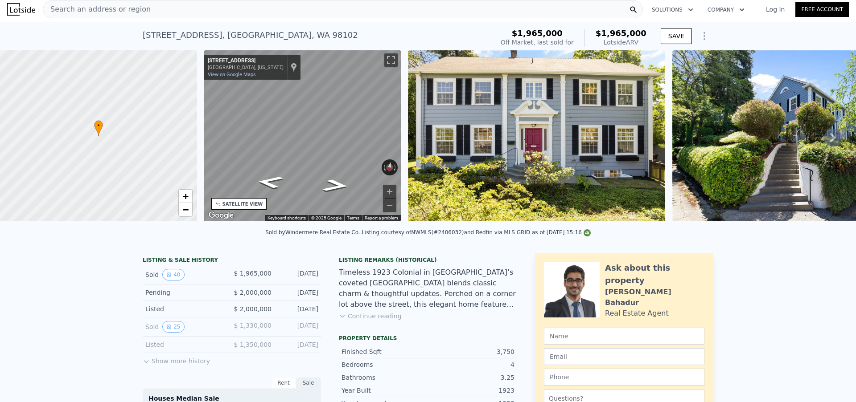
click at [237, 11] on div "Search an address or region" at bounding box center [343, 9] width 600 height 18
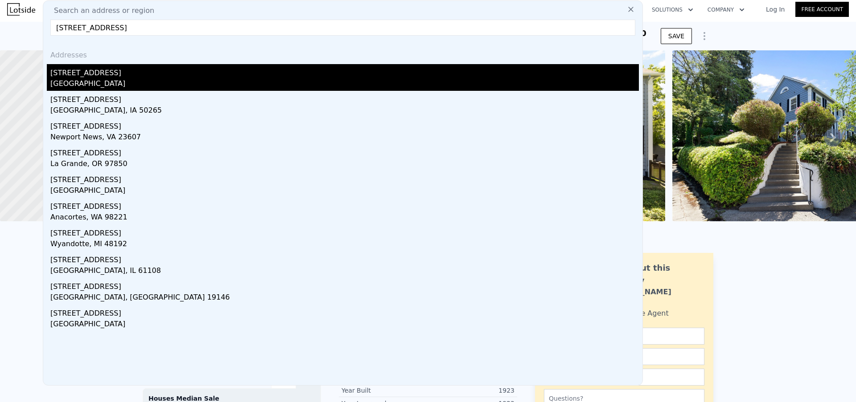
type input "[STREET_ADDRESS]"
click at [120, 74] on div "[STREET_ADDRESS]" at bounding box center [344, 71] width 588 height 14
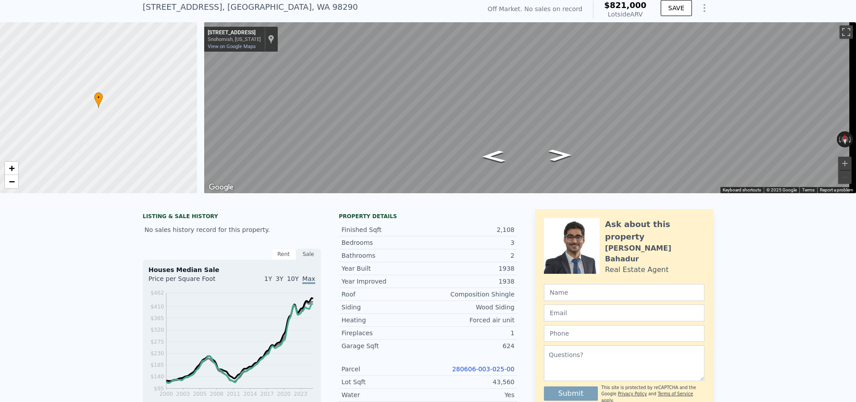
scroll to position [165, 0]
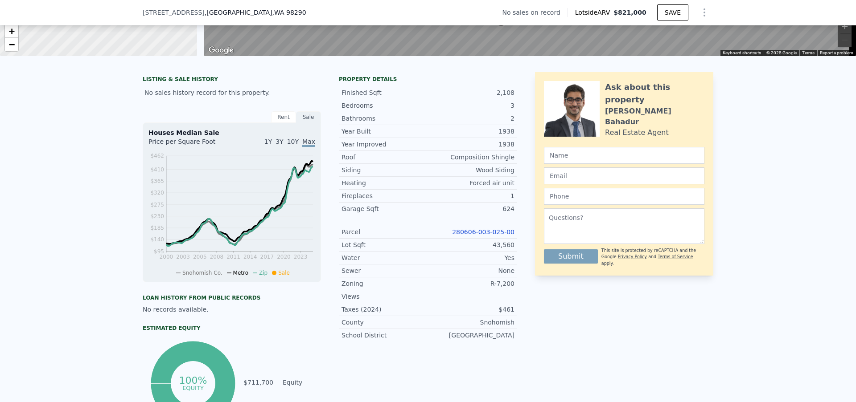
click at [493, 236] on link "280606-003-025-00" at bounding box center [483, 232] width 62 height 7
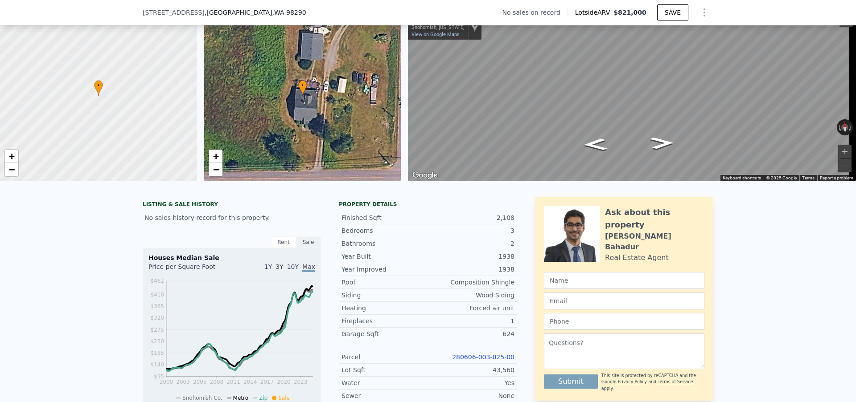
scroll to position [44, 0]
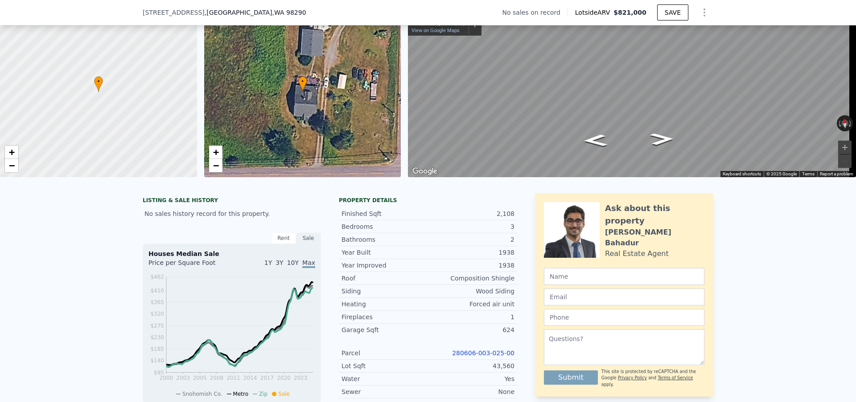
click at [463, 357] on link "280606-003-025-00" at bounding box center [483, 353] width 62 height 7
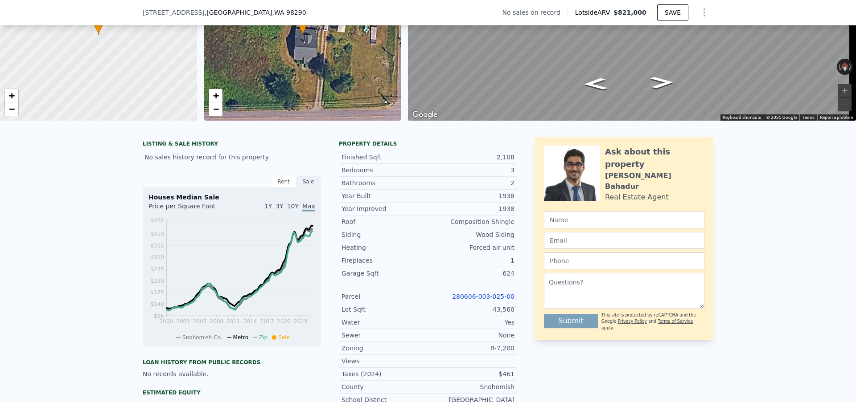
scroll to position [103, 0]
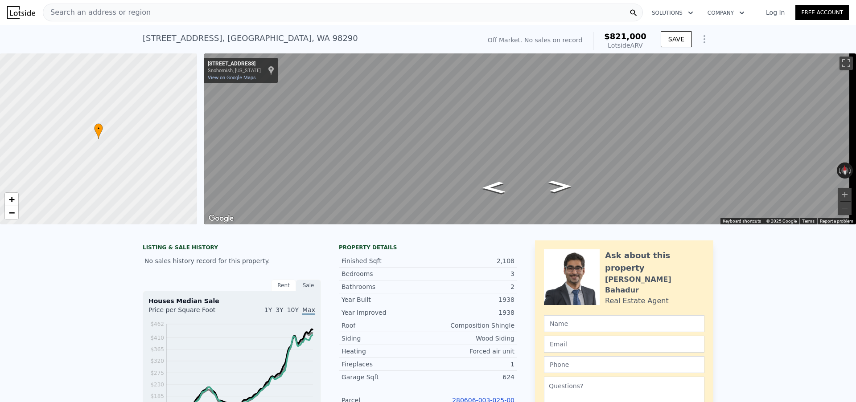
click at [163, 13] on div "Search an address or region" at bounding box center [343, 13] width 600 height 18
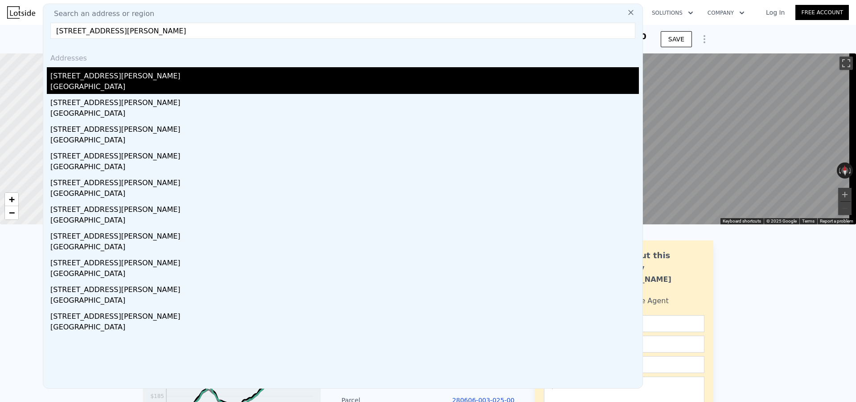
type input "3209 Mcclintock Ave S, Seattle, WA 98144, USA"
click at [153, 82] on div "Seattle, WA 98144" at bounding box center [344, 88] width 588 height 12
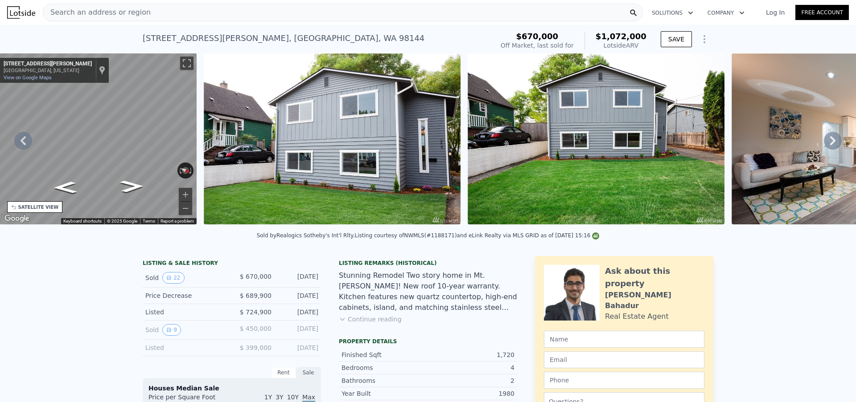
scroll to position [157, 0]
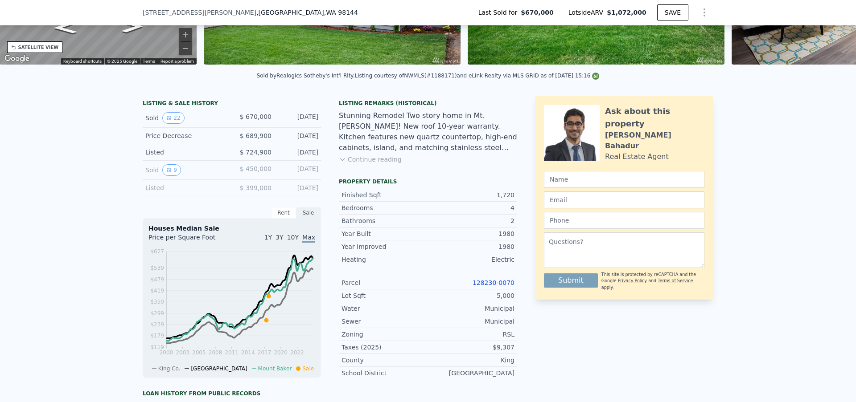
click at [497, 287] on link "128230-0070" at bounding box center [493, 282] width 42 height 7
click at [479, 287] on link "128230-0070" at bounding box center [493, 282] width 42 height 7
click at [481, 287] on link "128230-0070" at bounding box center [493, 282] width 42 height 7
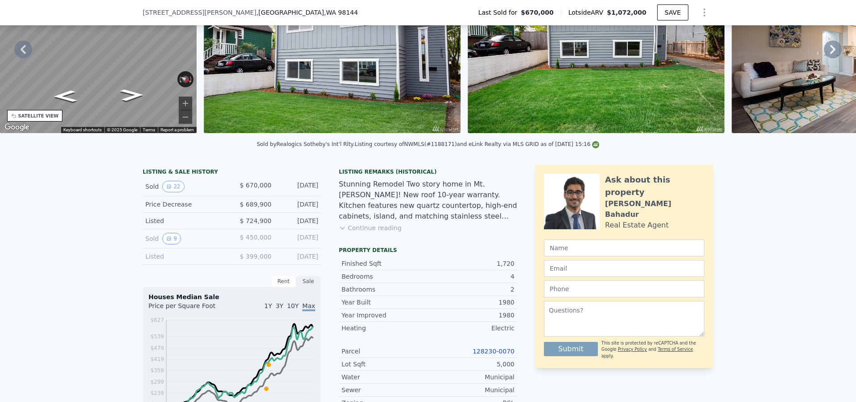
scroll to position [3, 0]
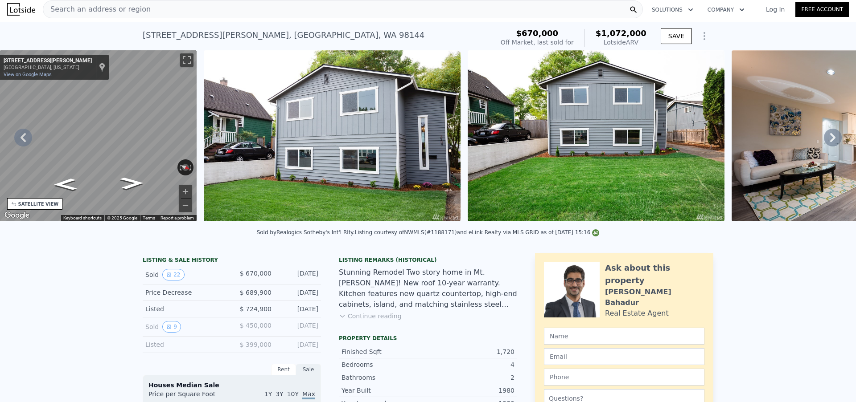
click at [201, 14] on div "Search an address or region" at bounding box center [343, 9] width 600 height 18
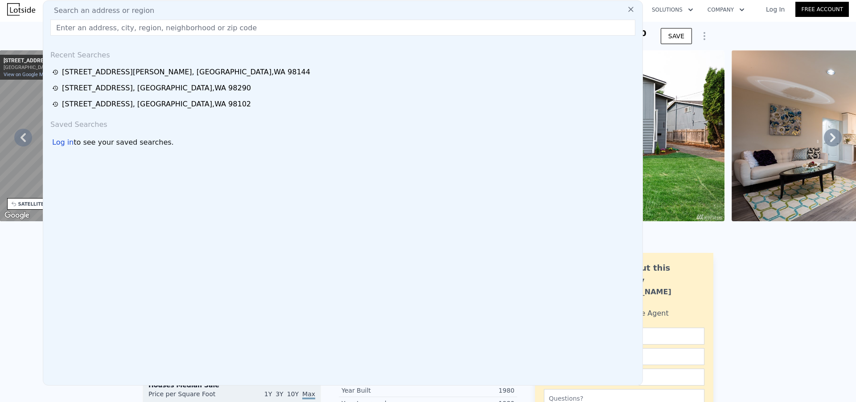
type input "11418 Crestwood Dr S, Seattle, Washington, Estados Unidos"
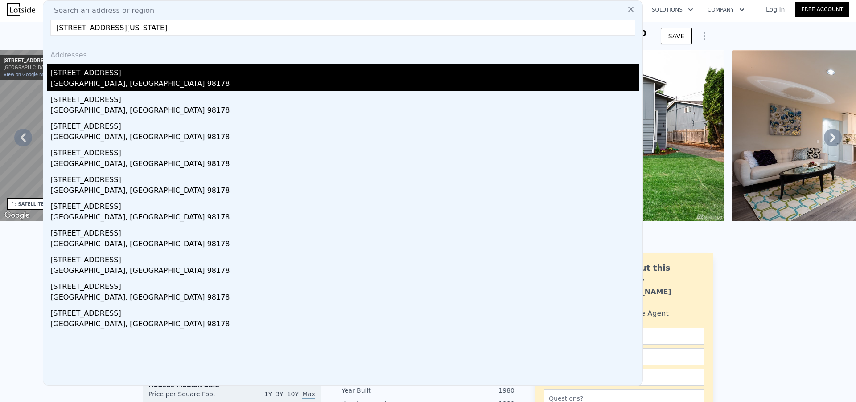
click at [156, 69] on div "[STREET_ADDRESS]" at bounding box center [344, 71] width 588 height 14
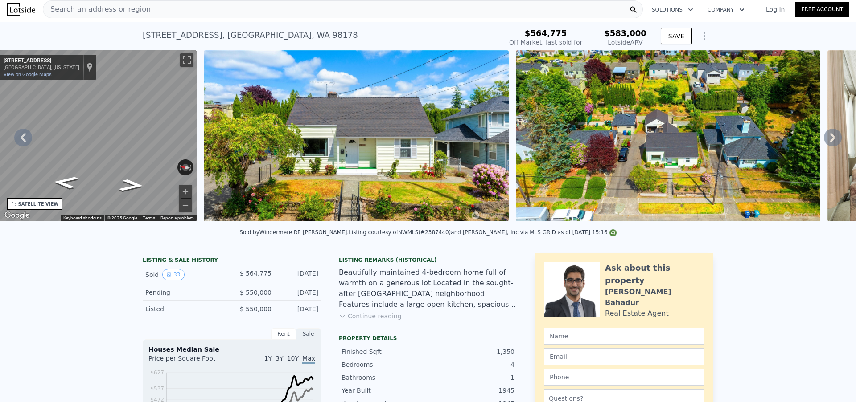
click at [201, 9] on div "Search an address or region" at bounding box center [343, 9] width 600 height 18
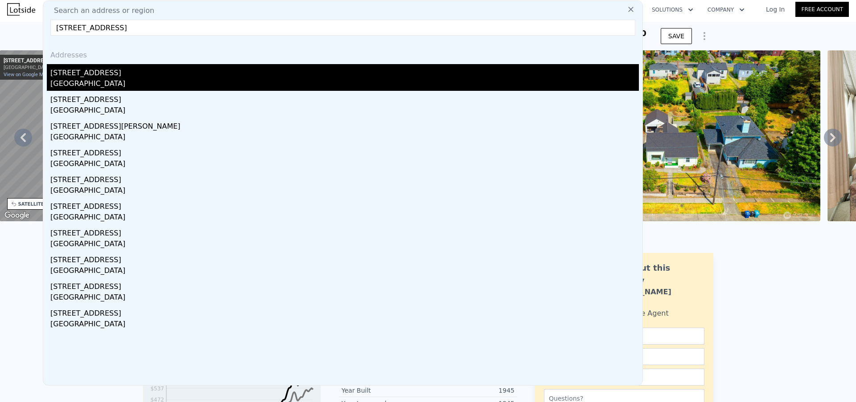
type input "[STREET_ADDRESS]"
click at [188, 70] on div "[STREET_ADDRESS]" at bounding box center [344, 71] width 588 height 14
type input "3"
type input "2.75"
type input "1280"
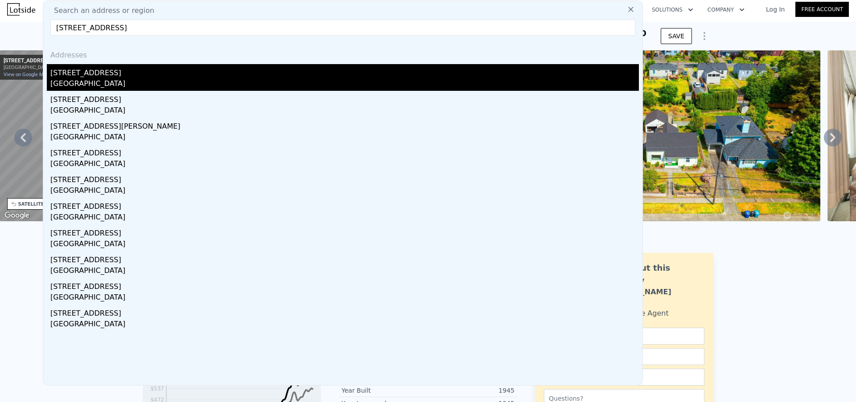
type input "2010"
type input "7000"
type input "11480"
type input "$ 871,000"
type input "6"
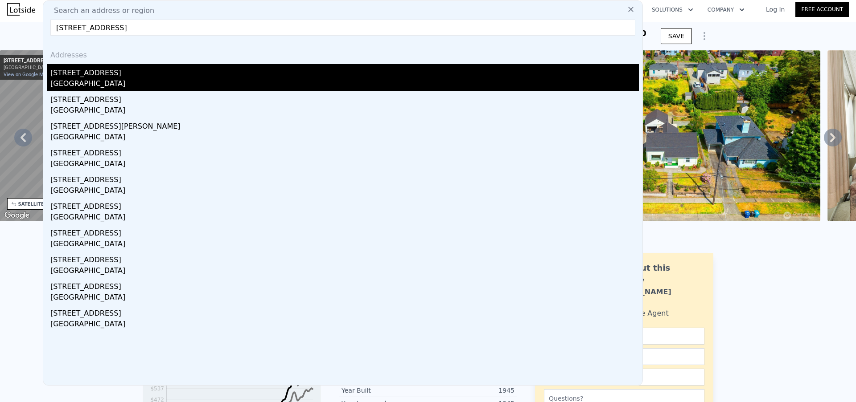
type input "$ 561,786"
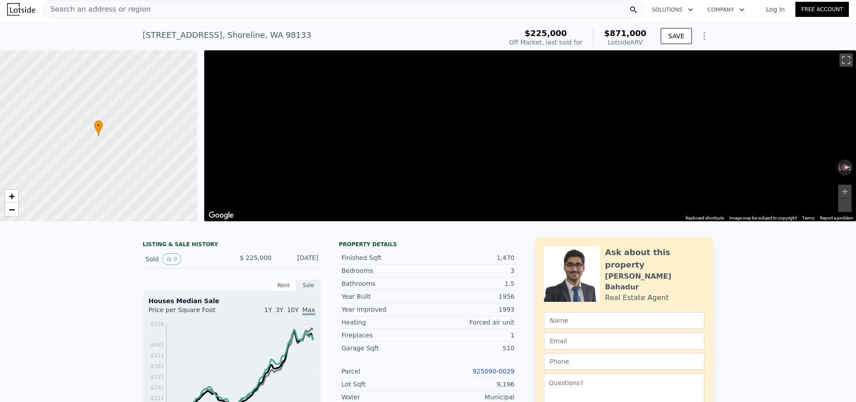
scroll to position [0, 4]
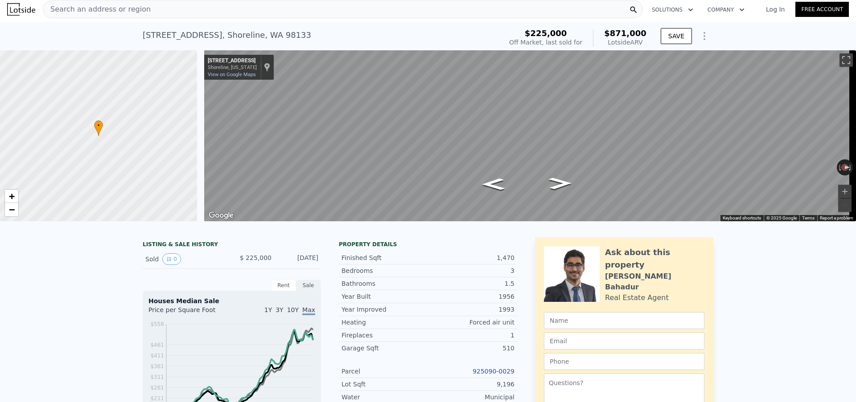
click at [222, 10] on div "Search an address or region" at bounding box center [343, 9] width 600 height 18
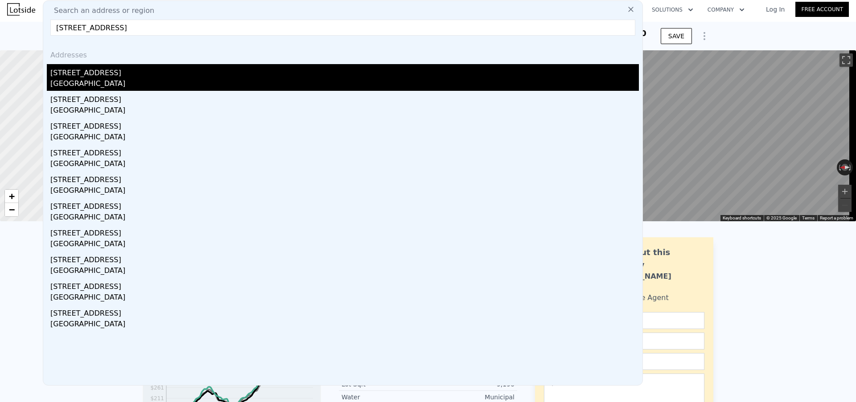
type input "111 N Argyle Pl, Seattle, WA 98103, Estados Unidos"
click at [207, 73] on div "111 N Argyle Pl" at bounding box center [344, 71] width 588 height 14
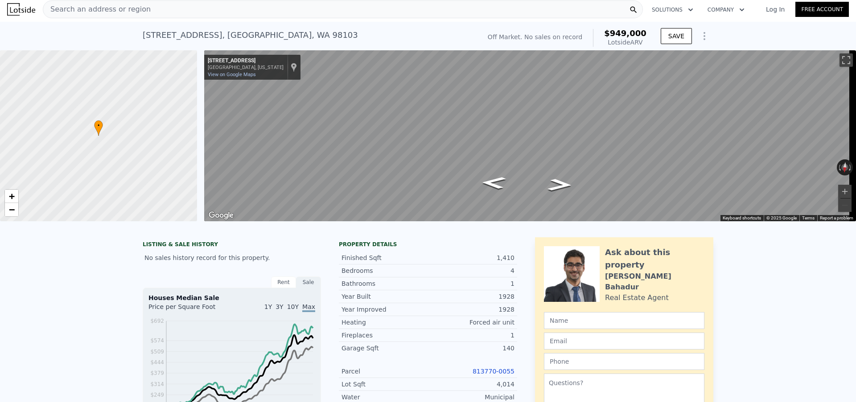
click at [479, 375] on link "813770-0055" at bounding box center [493, 371] width 42 height 7
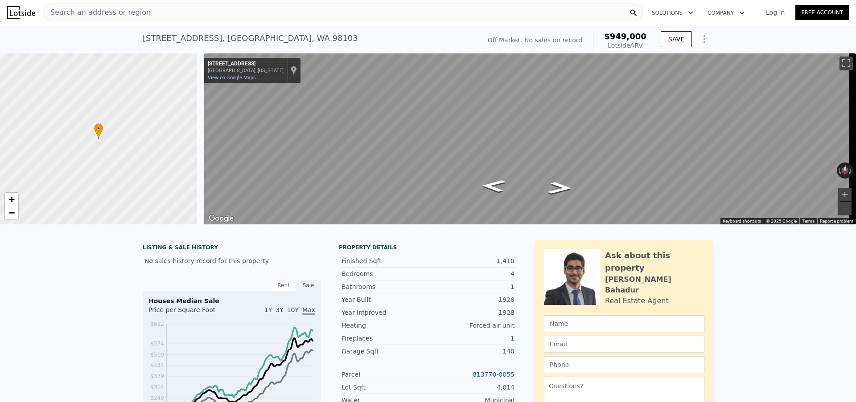
click at [193, 11] on div "Search an address or region" at bounding box center [343, 13] width 600 height 18
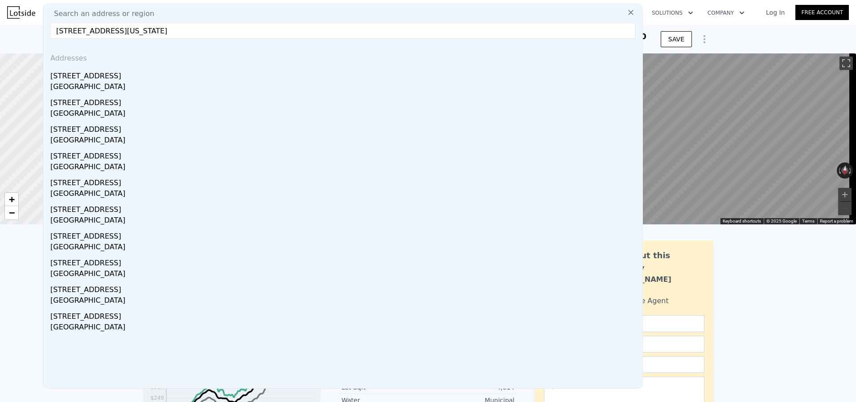
type input "335 18th Ave S, Federal Way, Washington, Estados Unidos"
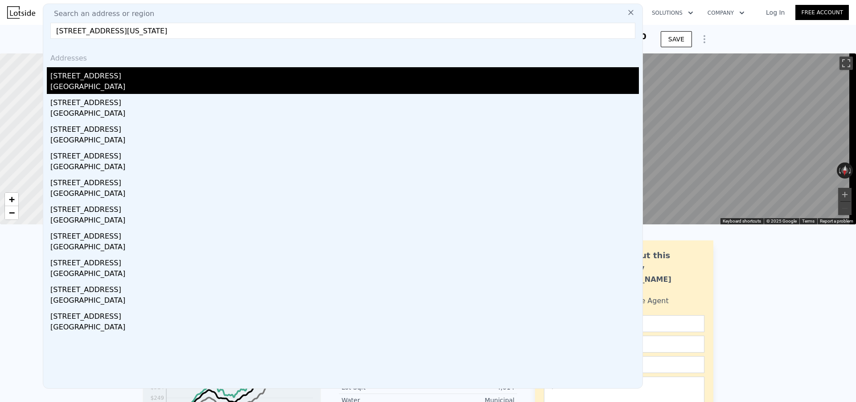
click at [141, 78] on div "33519 18th Ave S" at bounding box center [344, 74] width 588 height 14
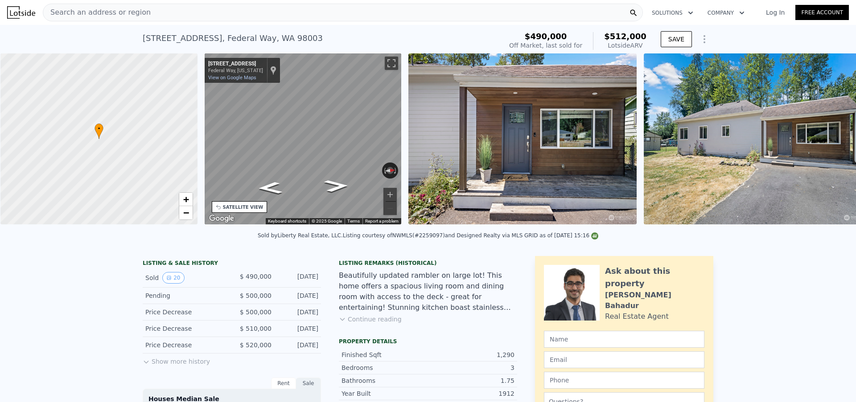
scroll to position [0, 4]
click at [193, 12] on div "Search an address or region" at bounding box center [343, 13] width 600 height 18
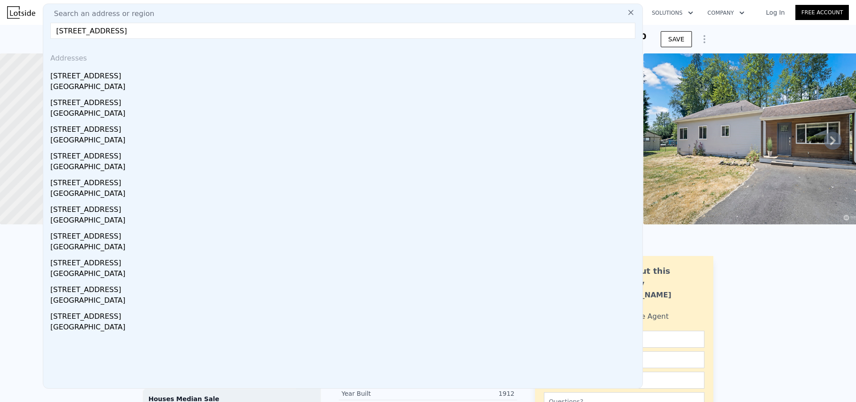
type input "5118 88th St NE, Marysville, WA 98270, Estados Unidos"
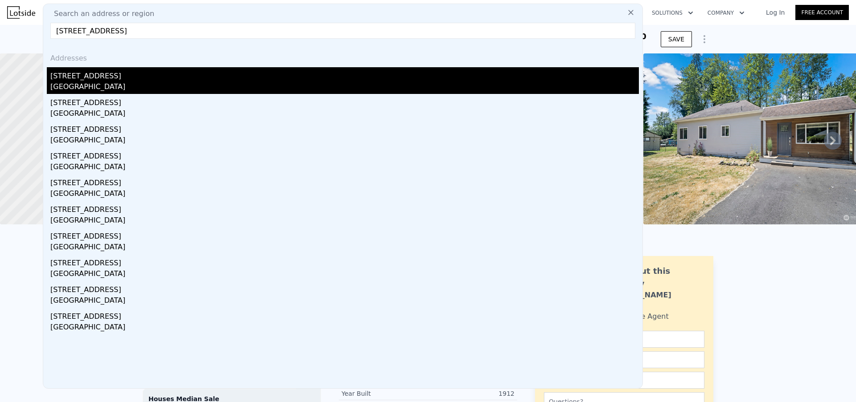
click at [114, 79] on div "5118 88th St NE" at bounding box center [344, 74] width 588 height 14
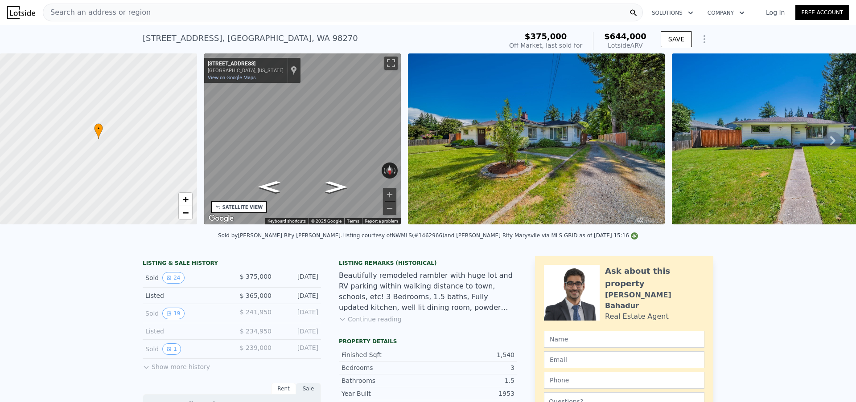
click at [219, 11] on div "Search an address or region" at bounding box center [343, 13] width 600 height 18
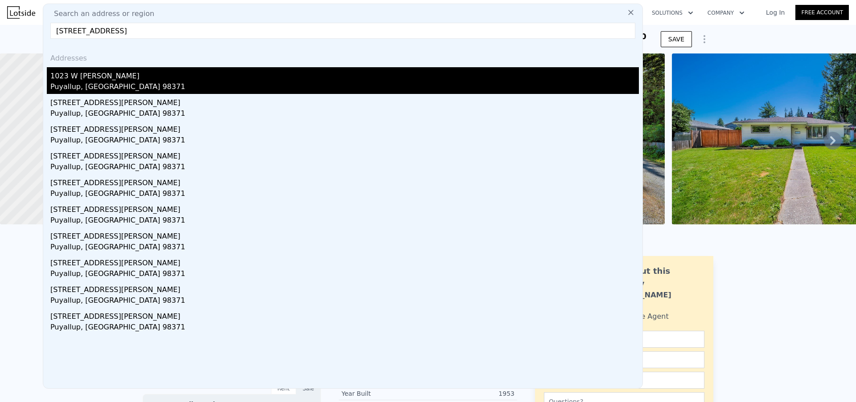
type input "1023 West Stewart Avenue, Puyallup, WA, USA"
click at [171, 82] on div "Puyallup, WA 98371" at bounding box center [344, 88] width 588 height 12
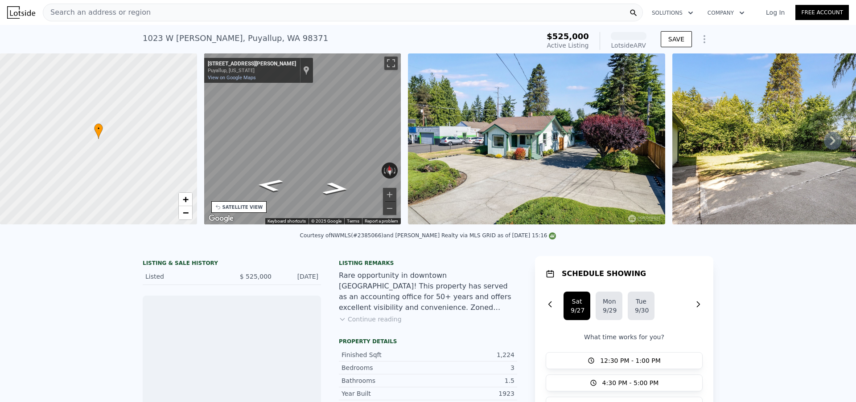
click at [131, 12] on span "Search an address or region" at bounding box center [96, 12] width 107 height 11
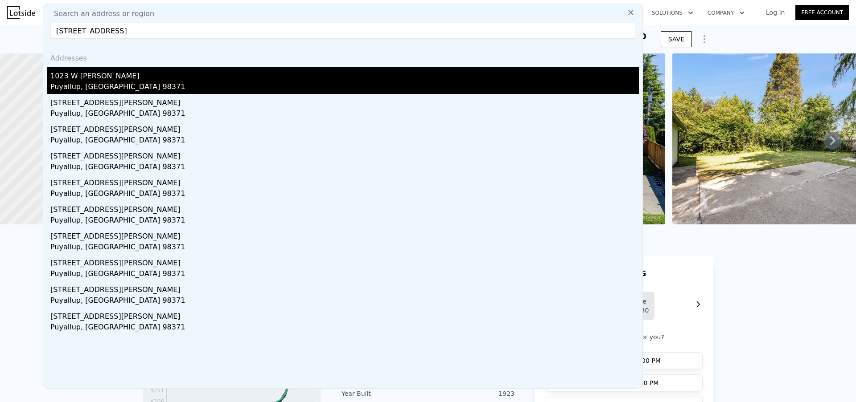
type input "1023 West Stewart Avenue, Puyallup, WA, USA"
click at [141, 76] on div "1023 W Stewart" at bounding box center [344, 74] width 588 height 14
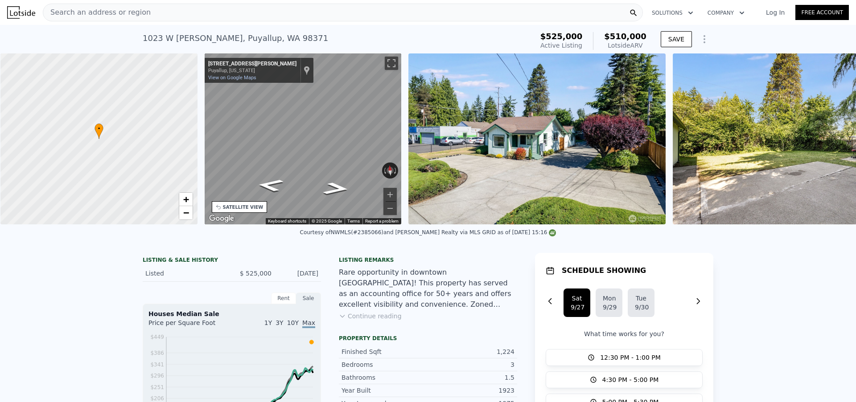
scroll to position [0, 4]
click at [210, 15] on div "Search an address or region" at bounding box center [343, 13] width 600 height 18
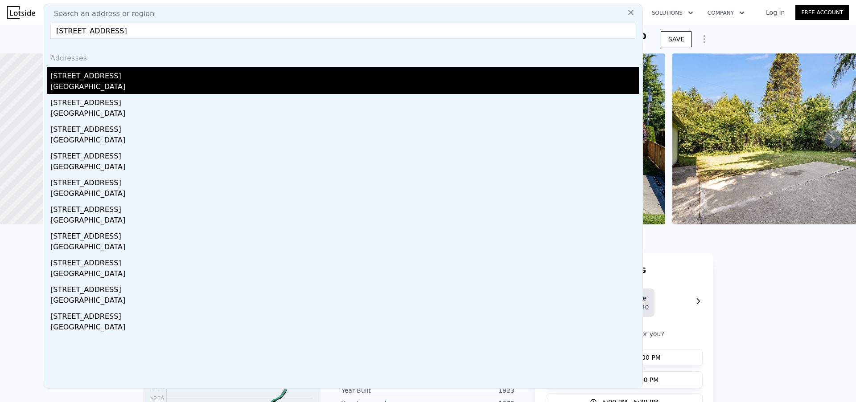
type input "8129 13th Ave SW, Seattle, WA 98106, USA"
click at [180, 79] on div "8129 13th Ave SW" at bounding box center [344, 74] width 588 height 14
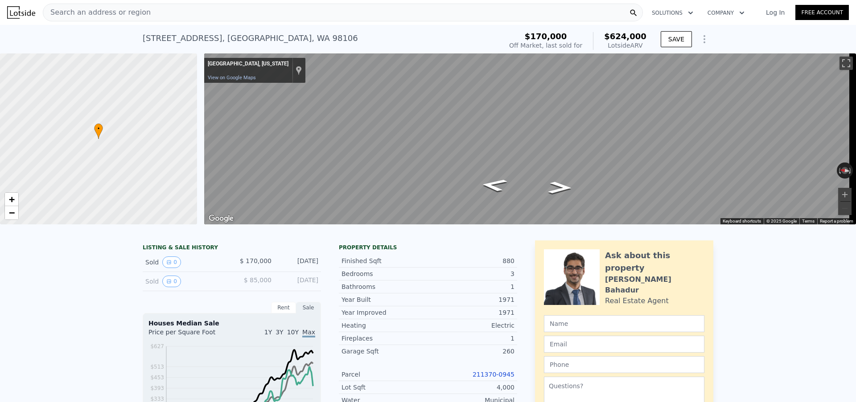
click at [357, 12] on div "Search an address or region" at bounding box center [343, 13] width 600 height 18
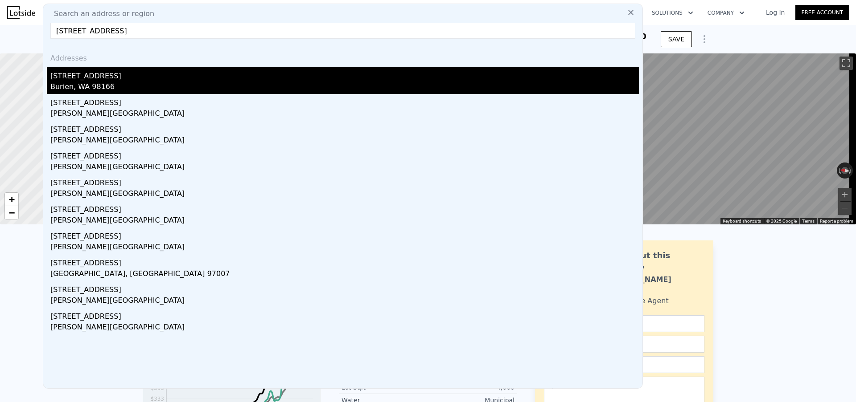
type input "840 sw 154th st"
click at [107, 86] on div "Burien, WA 98166" at bounding box center [344, 88] width 588 height 12
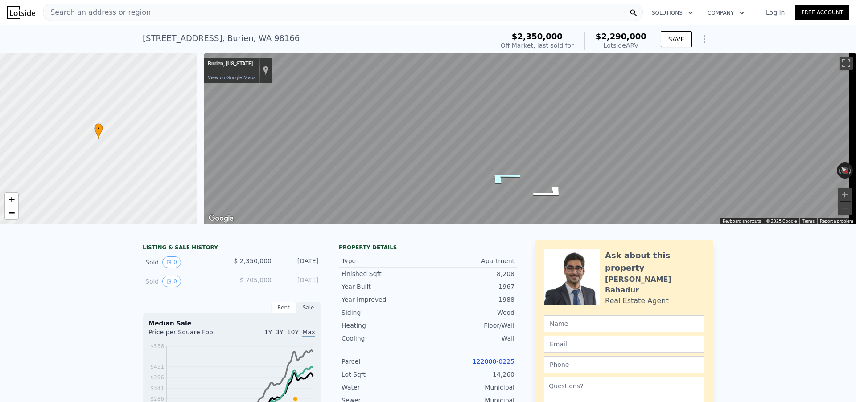
click at [503, 176] on icon "Go South" at bounding box center [502, 177] width 66 height 21
click at [503, 176] on icon "Go South" at bounding box center [501, 177] width 66 height 21
click at [500, 200] on icon "Go South, SW 154th St" at bounding box center [497, 201] width 60 height 20
click at [508, 183] on icon "Go West, SW 154th St" at bounding box center [506, 187] width 67 height 19
click at [553, 172] on icon "Go East, SW 154th St" at bounding box center [557, 169] width 58 height 23
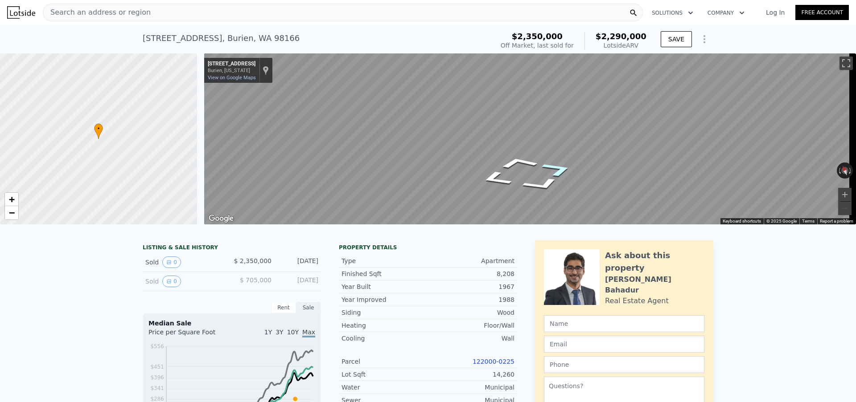
click at [558, 170] on icon "Go East, SW 154th St" at bounding box center [557, 169] width 58 height 23
click at [496, 180] on icon "Go West, SW 154th St" at bounding box center [496, 179] width 58 height 23
click at [495, 180] on icon "Go West, SW 154th St" at bounding box center [496, 179] width 58 height 23
drag, startPoint x: 287, startPoint y: 36, endPoint x: 137, endPoint y: 41, distance: 150.7
click at [137, 41] on div "840 SW 154th St , Burien , WA 98166 Sold Jul 2022 for $2.350m (~ARV $2.290m ) $…" at bounding box center [428, 39] width 856 height 29
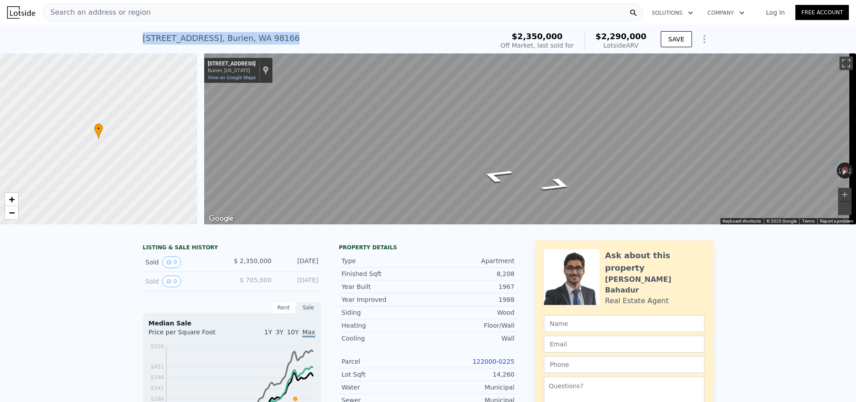
copy div "840 SW 154th St , Burien , WA 98166"
